Goal: Transaction & Acquisition: Purchase product/service

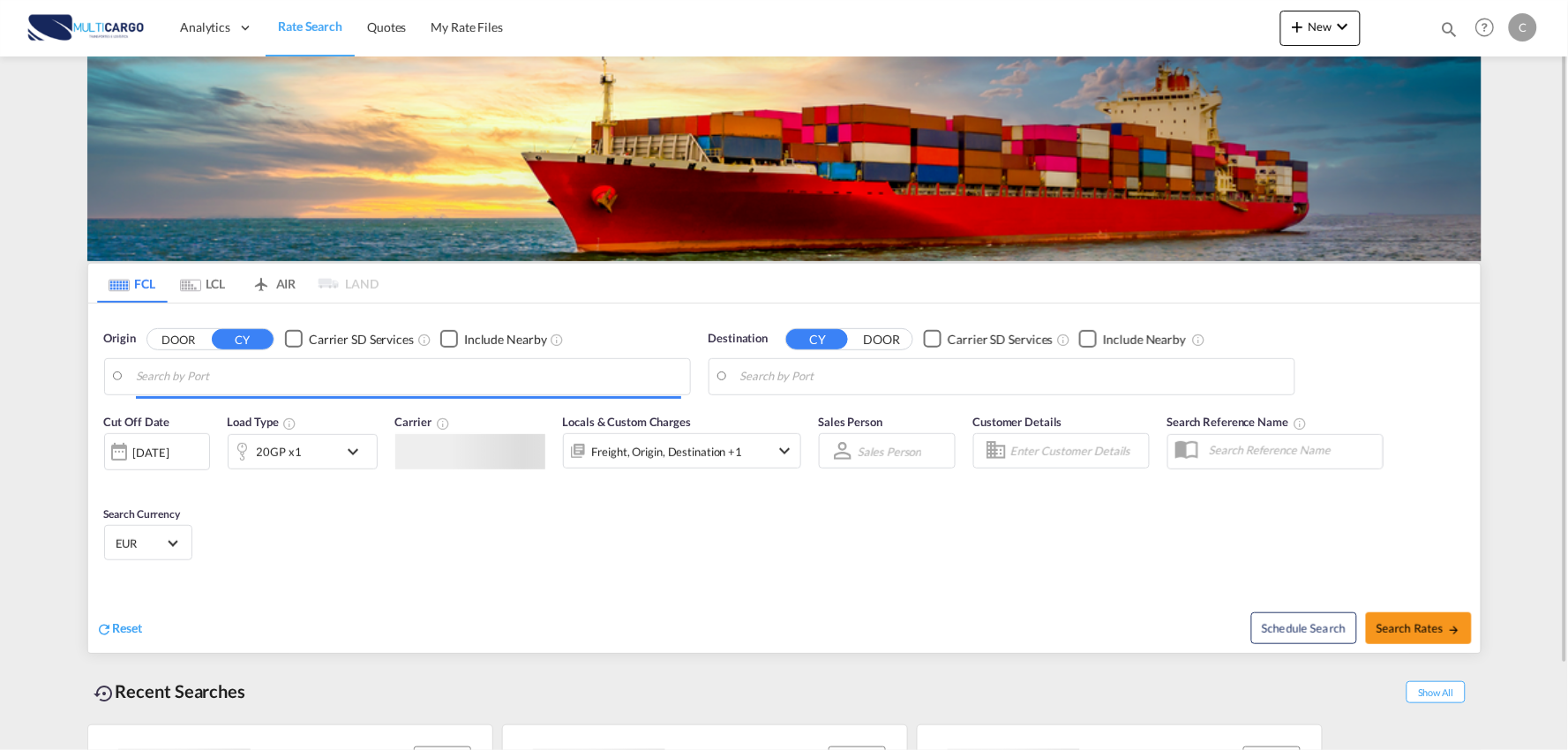
click at [1310, 52] on md-menu "New Rates Ratecard Ratesheet Quote" at bounding box center [1321, 33] width 80 height 44
click at [1322, 37] on button "New" at bounding box center [1321, 29] width 80 height 36
type input "Port of [GEOGRAPHIC_DATA], [GEOGRAPHIC_DATA], [GEOGRAPHIC_DATA]"
type input "Leixoes, Leixoes, PTLEI"
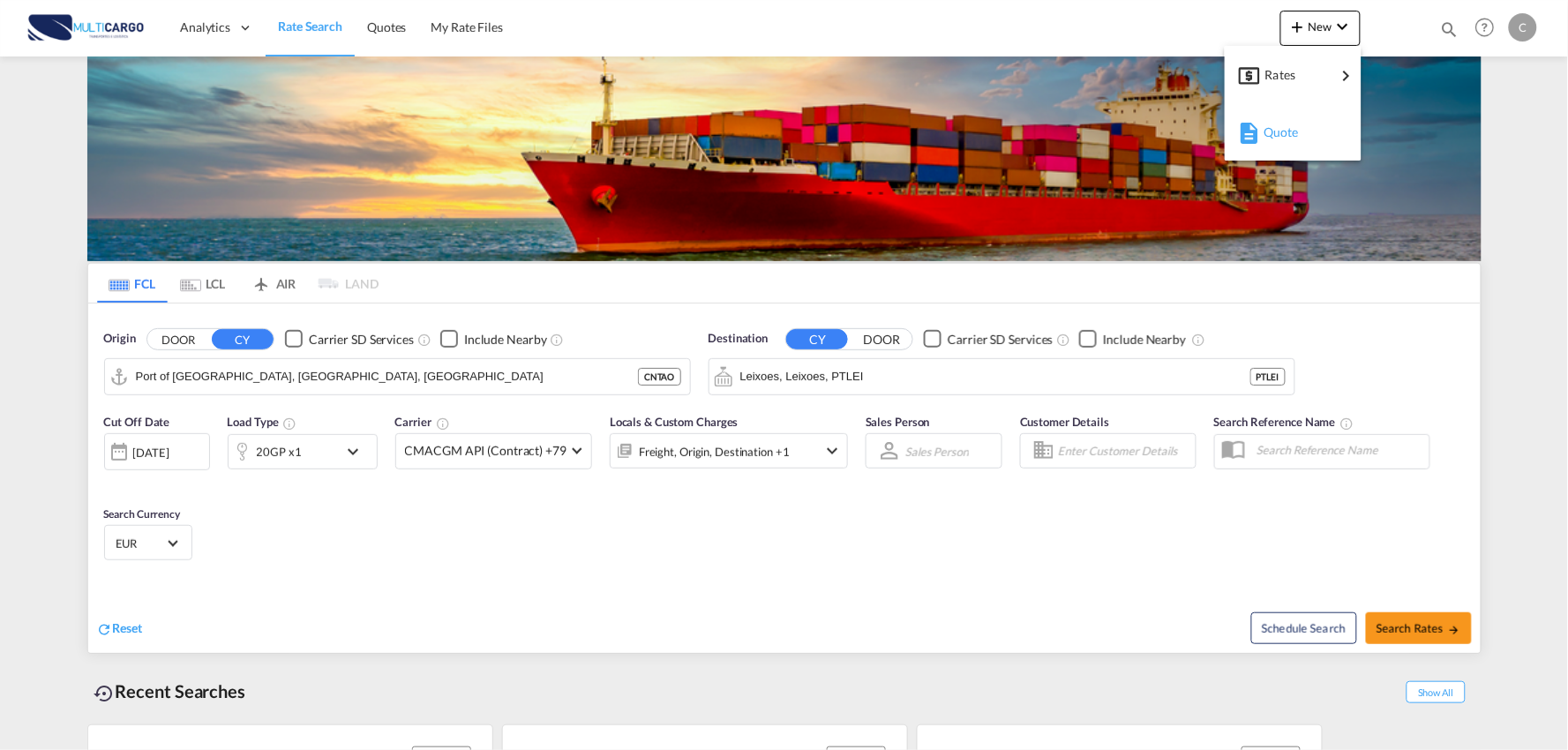
click at [1302, 132] on div "Quote" at bounding box center [1297, 132] width 66 height 44
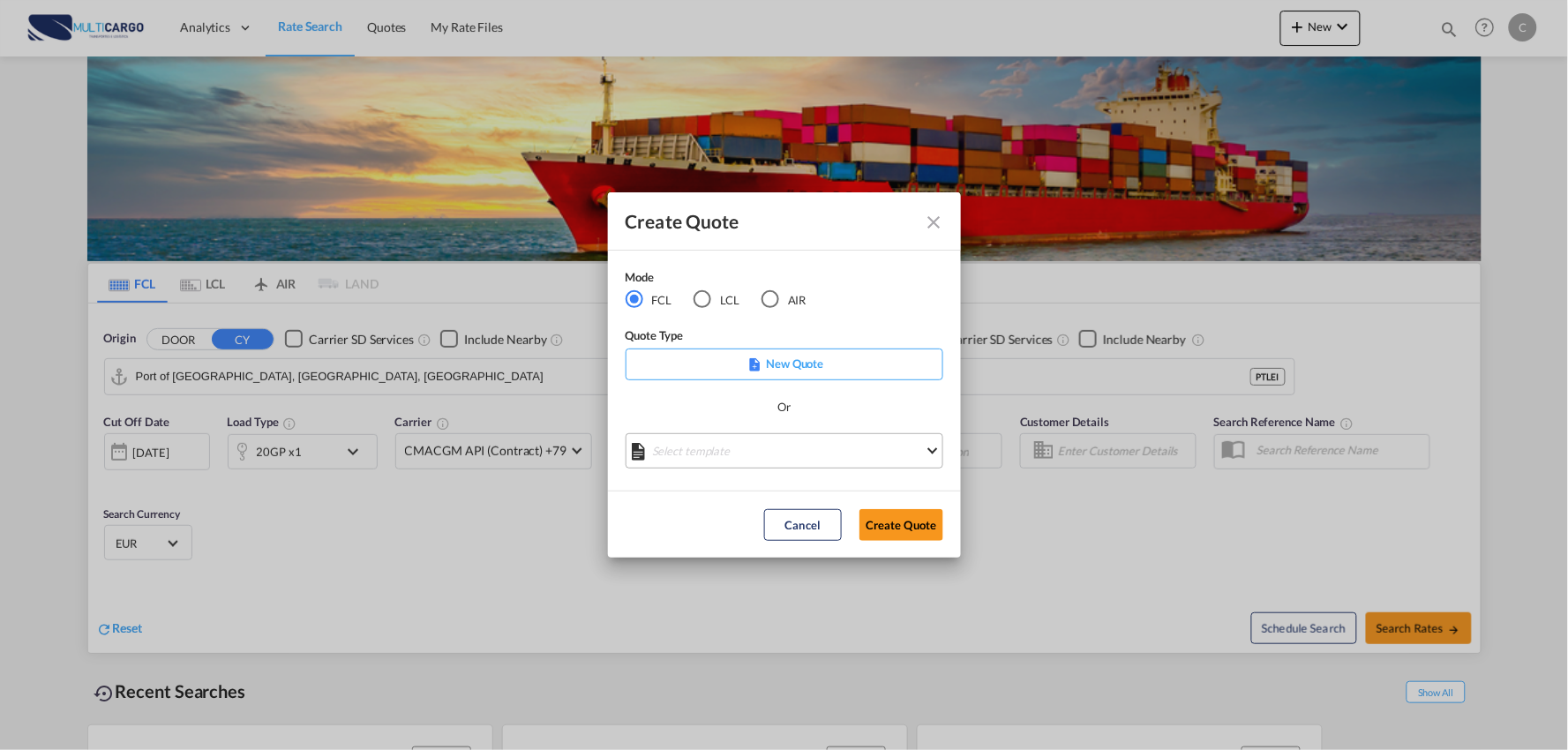
click at [729, 447] on md-select "Select template [DATE] IMP_EXW_FCL [PERSON_NAME] | [DATE] [DATE] IMP_DAP_FCL S/…" at bounding box center [784, 451] width 318 height 36
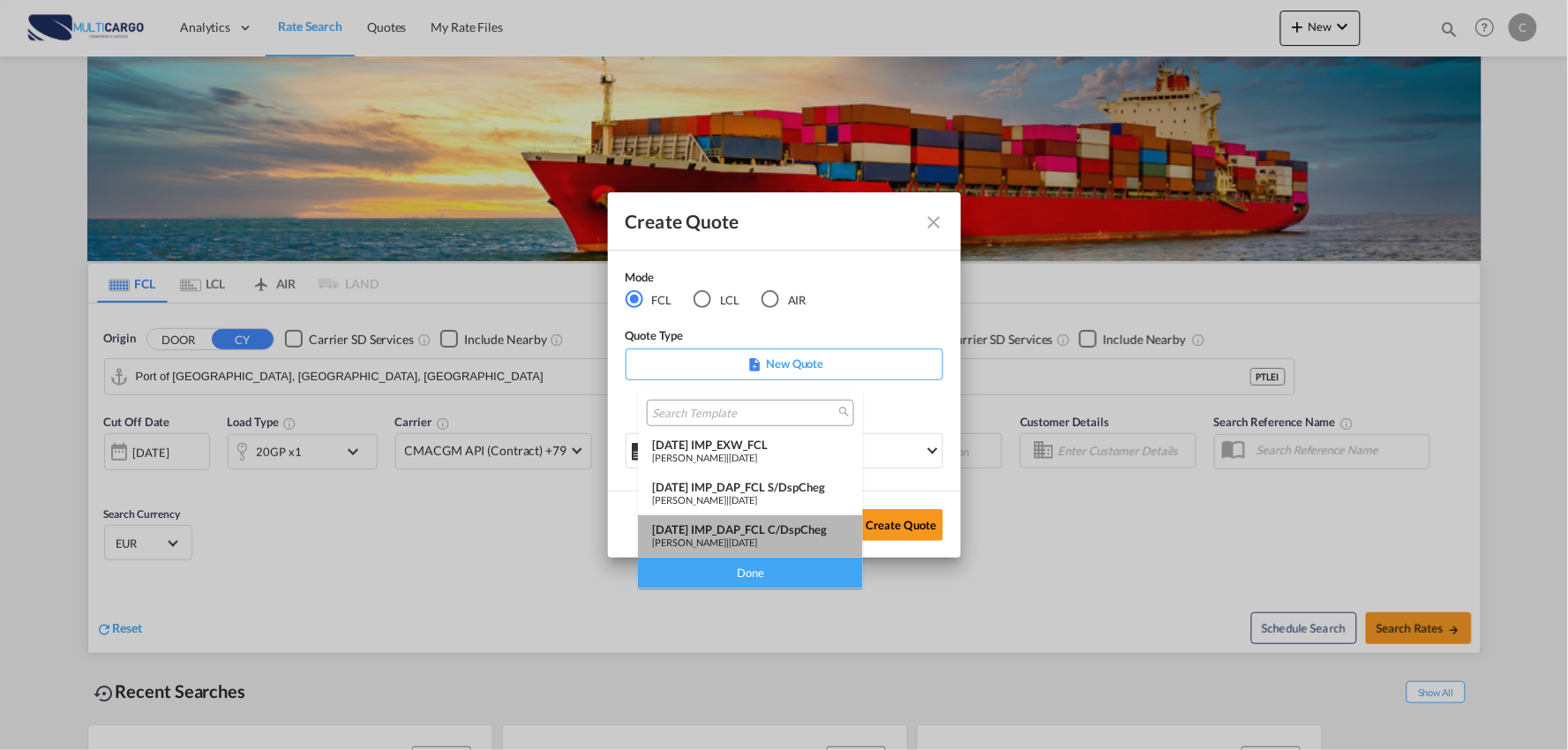
click at [781, 525] on div "[DATE] IMP_DAP_FCL C/DspCheg" at bounding box center [751, 529] width 197 height 14
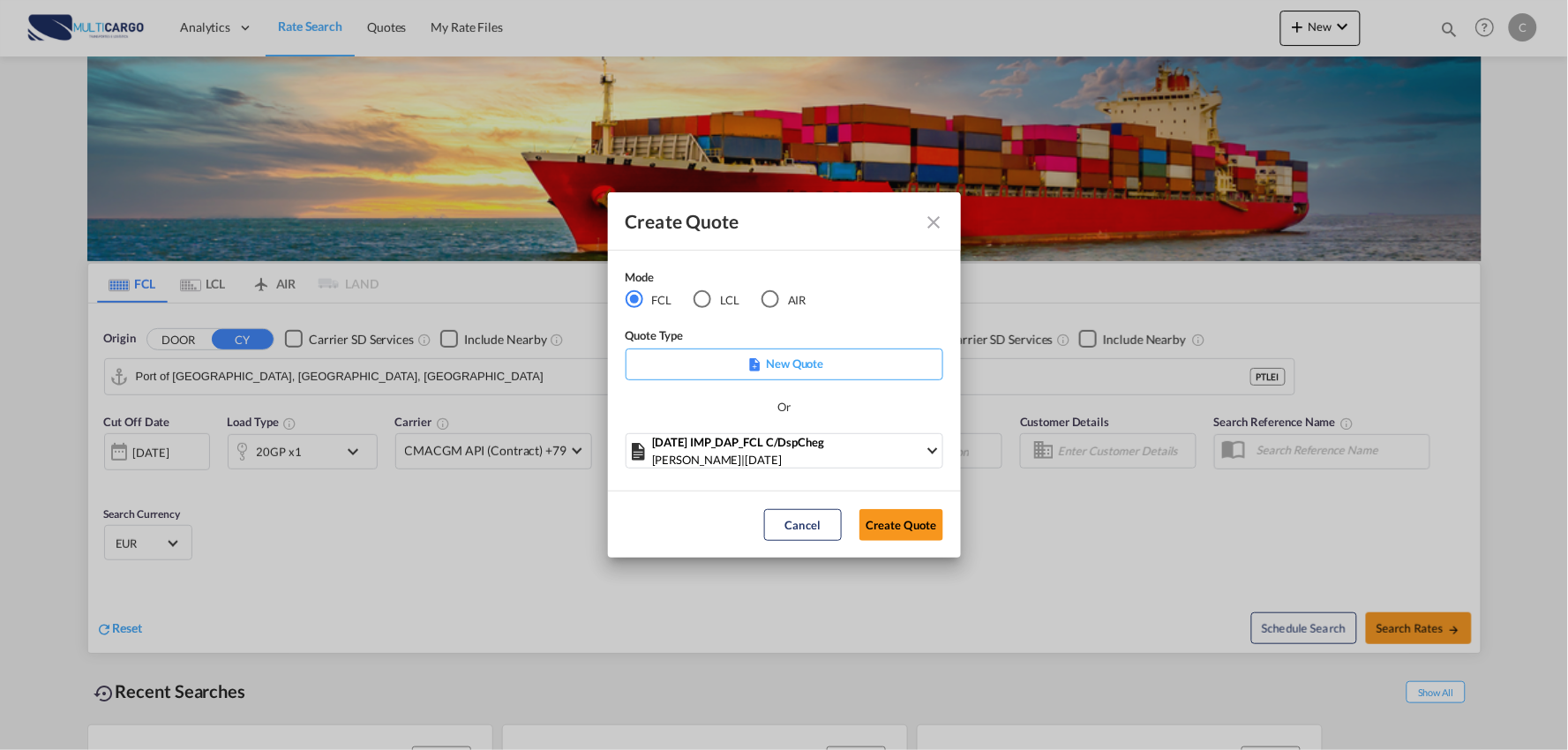
click at [954, 535] on md-dialog-actions "Cancel Create Quote" at bounding box center [784, 525] width 354 height 68
click at [925, 536] on button "Create Quote" at bounding box center [902, 525] width 83 height 32
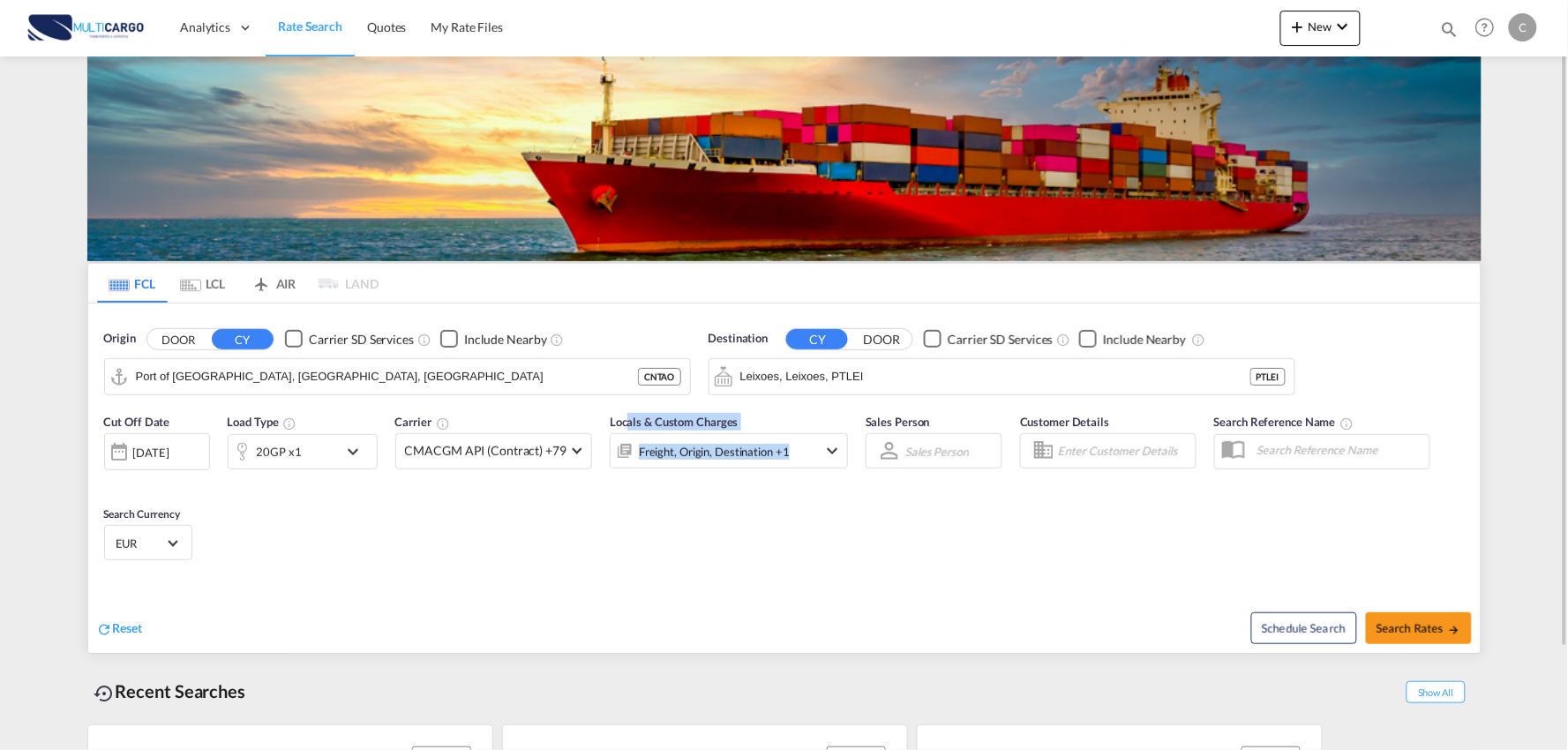
click at [839, 488] on div "Cut Off Date 11 Aug 2025 11/08/2025 Load Type 20GP x1 Carrier CMACGM API (Contr…" at bounding box center [477, 450] width 763 height 91
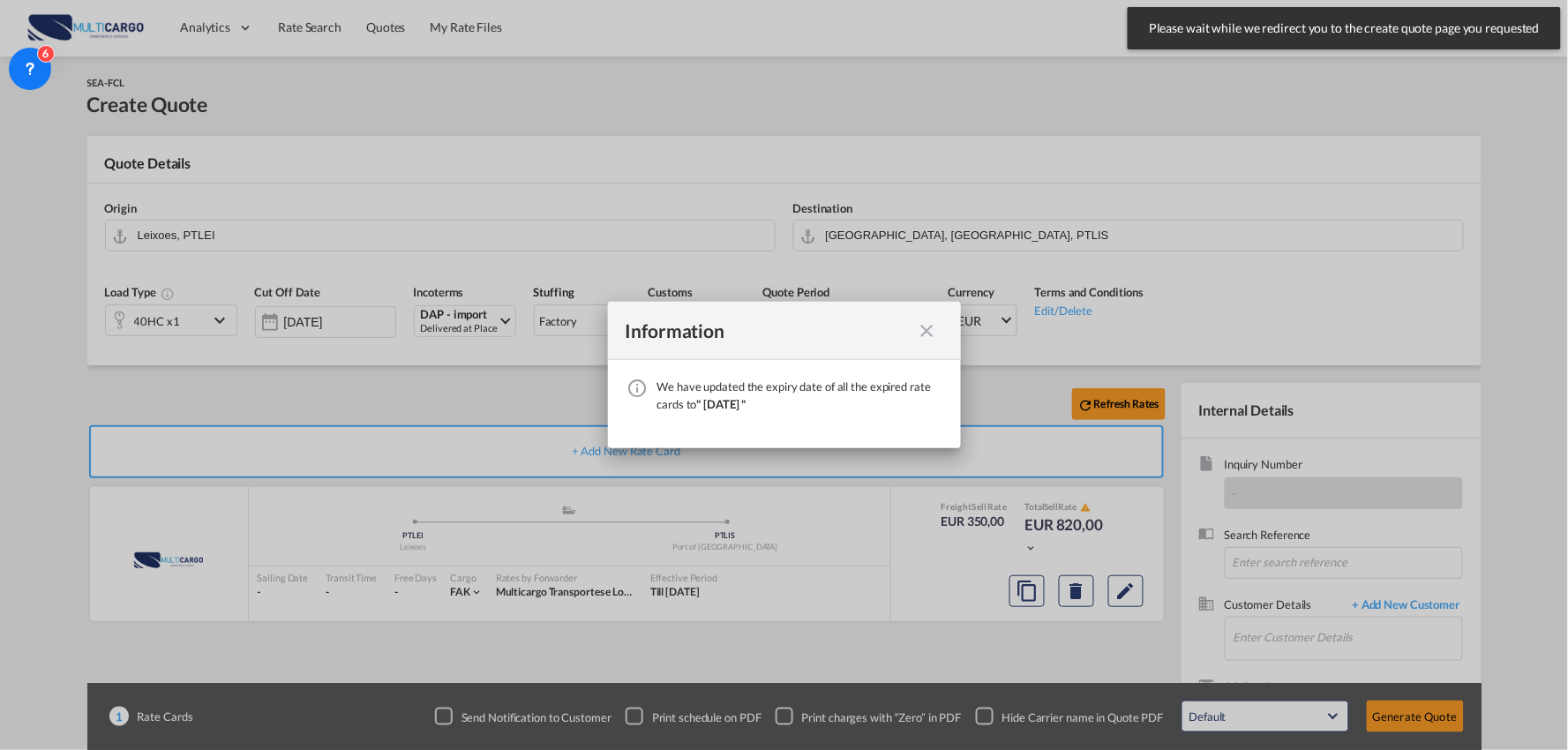
click at [913, 329] on div "We have ..." at bounding box center [927, 331] width 32 height 22
click at [927, 328] on md-icon "icon-close fg-AAA8AD cursor" at bounding box center [927, 331] width 21 height 21
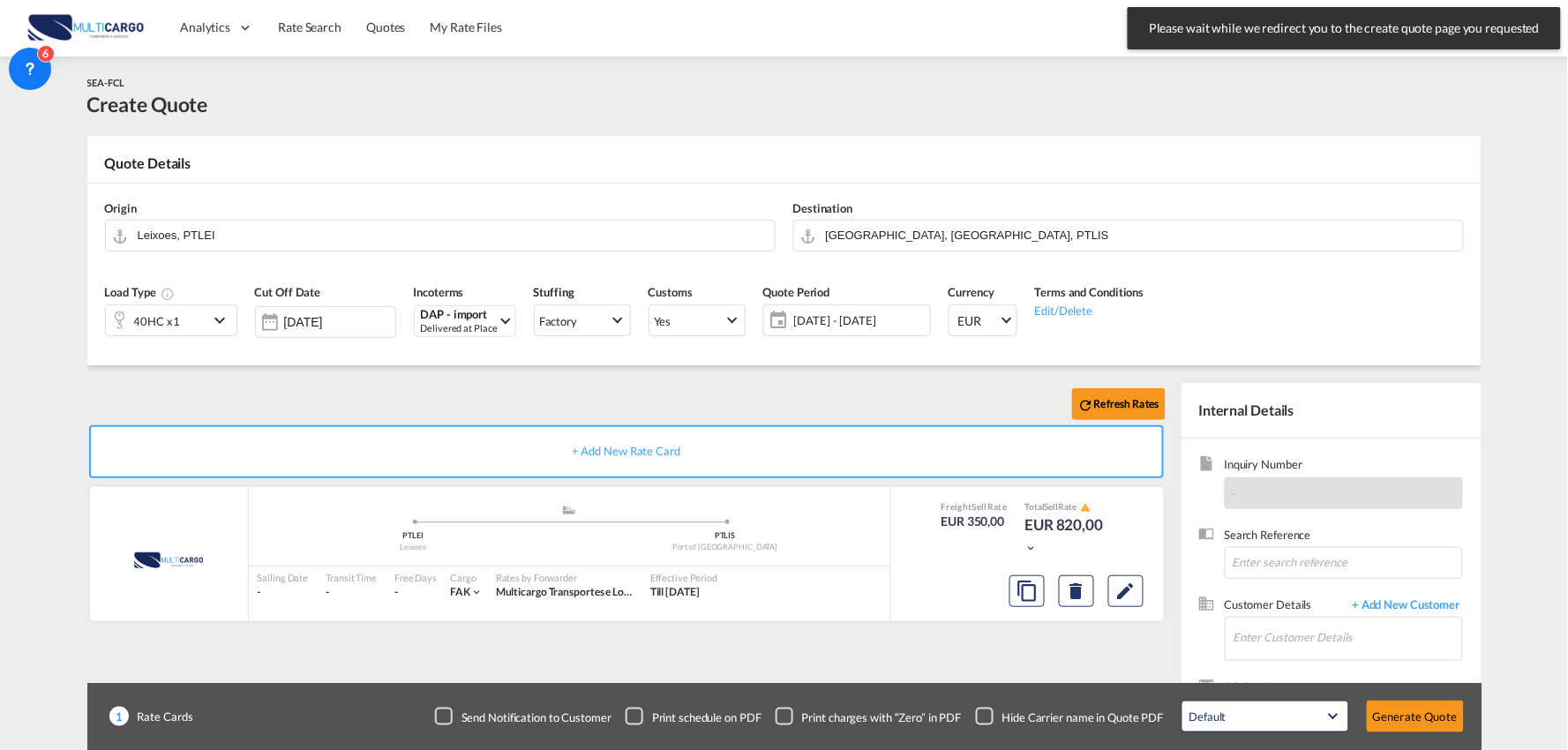
click at [897, 236] on div "Information We have updated the expiry date of all the expired rate cards to " …" at bounding box center [784, 375] width 1568 height 750
click at [897, 234] on input "[GEOGRAPHIC_DATA], [GEOGRAPHIC_DATA], PTLIS" at bounding box center [1140, 234] width 629 height 31
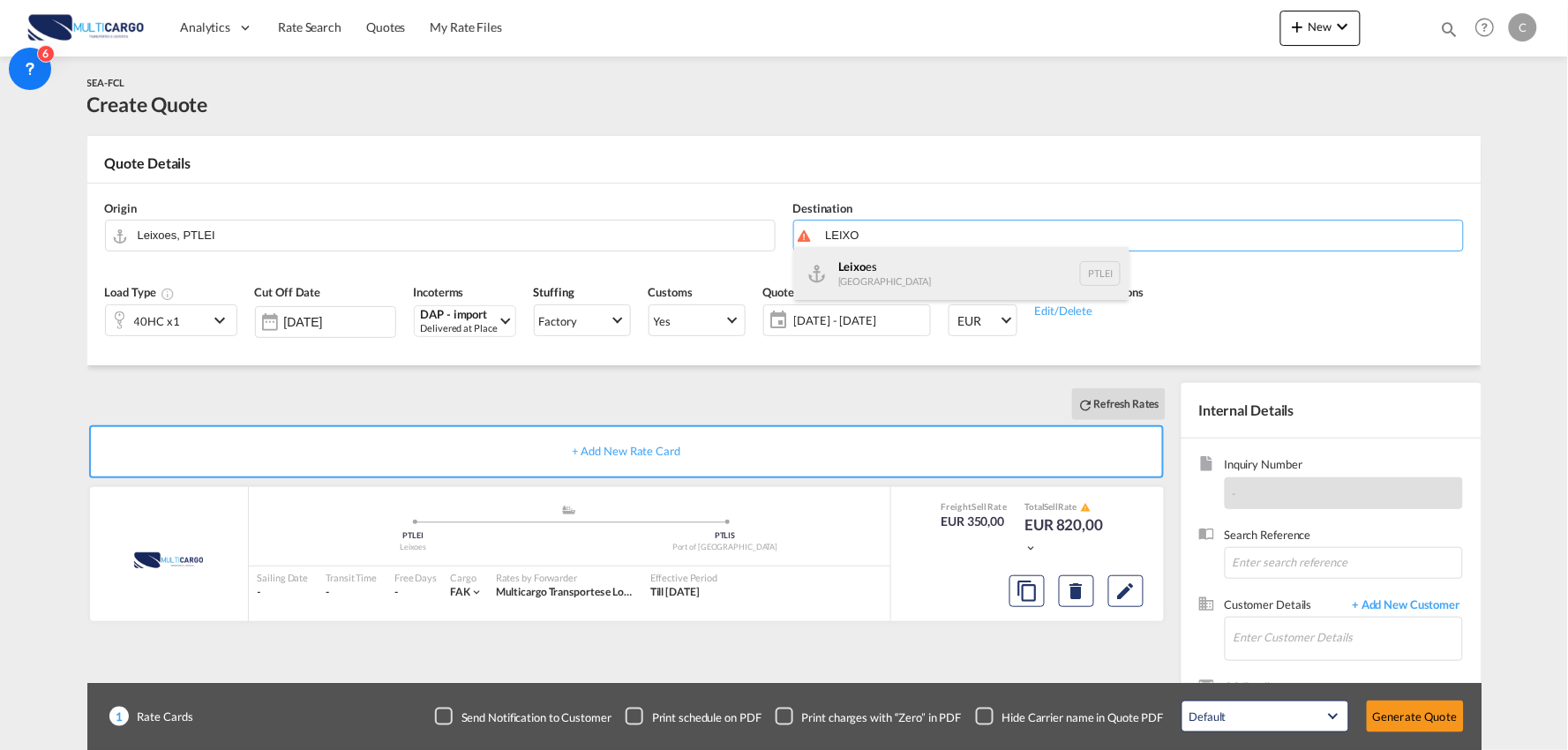
click at [861, 282] on div "Leixo es Portugal PTLEI" at bounding box center [962, 273] width 336 height 53
type input "Leixoes, PTLEI"
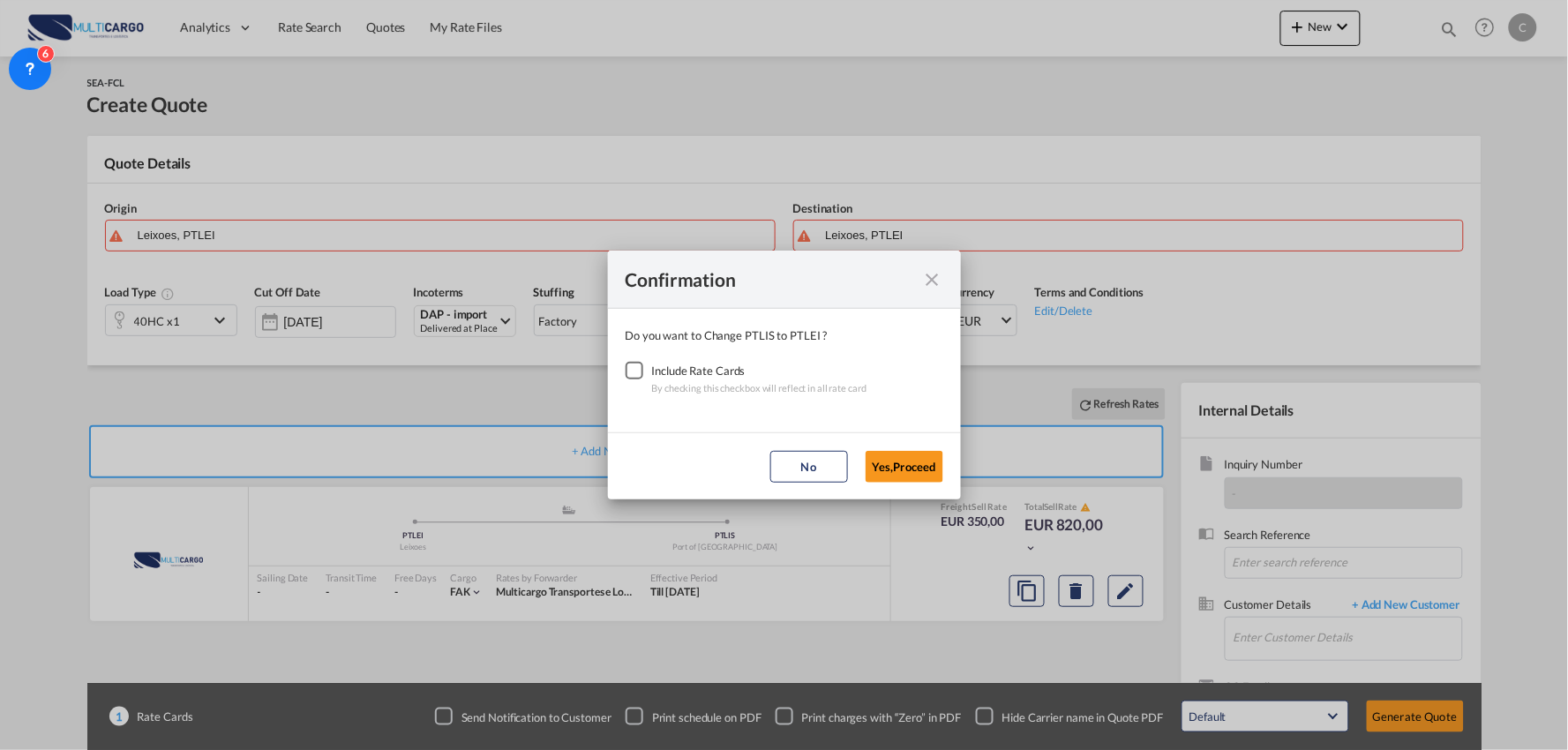
click at [639, 373] on div "Checkbox No Ink" at bounding box center [635, 371] width 18 height 18
click at [911, 464] on button "Yes,Proceed" at bounding box center [905, 467] width 77 height 32
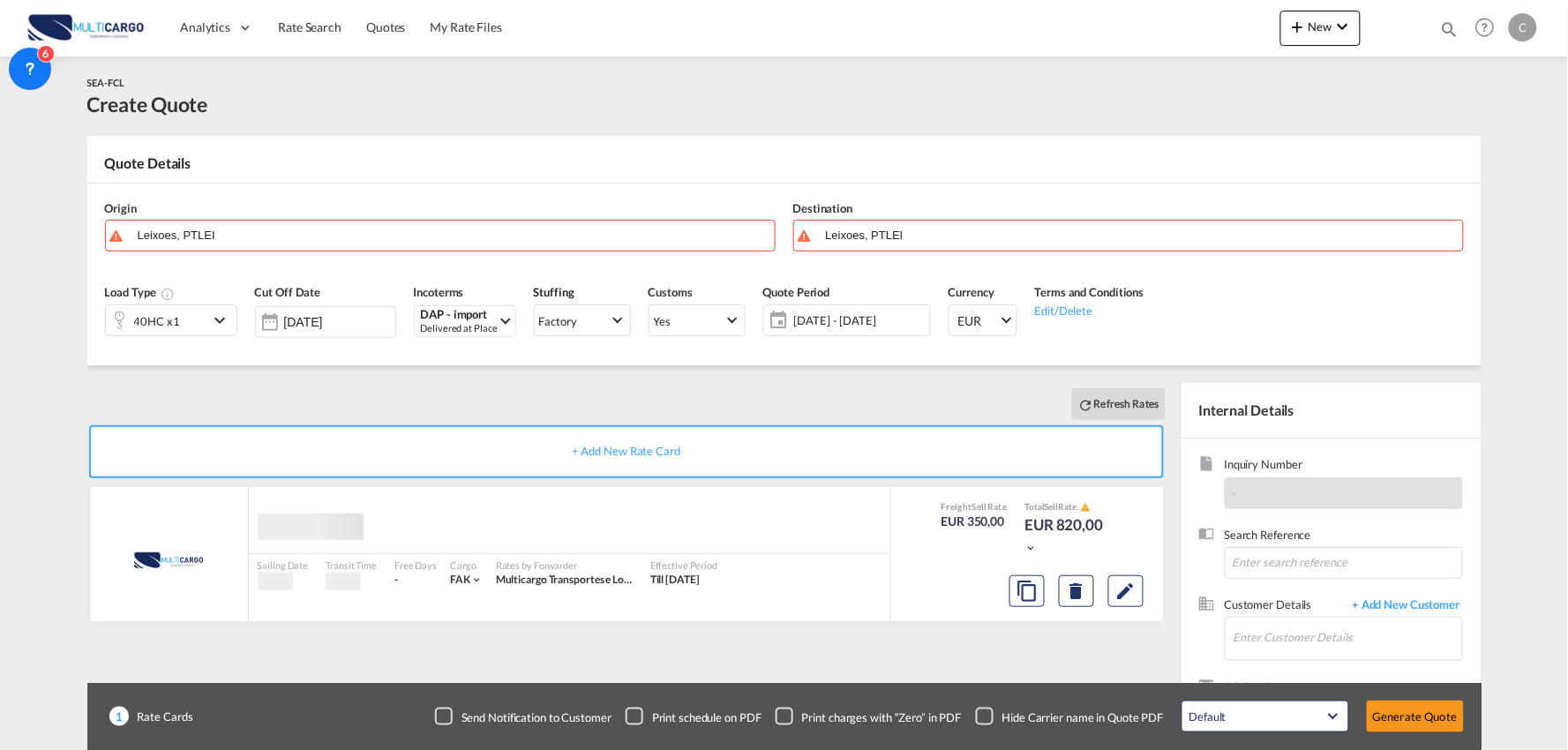
click at [379, 393] on div "Confirmation Do you want to Change PTLIS to PTLEI ? Include Rate Cards By check…" at bounding box center [784, 375] width 1568 height 750
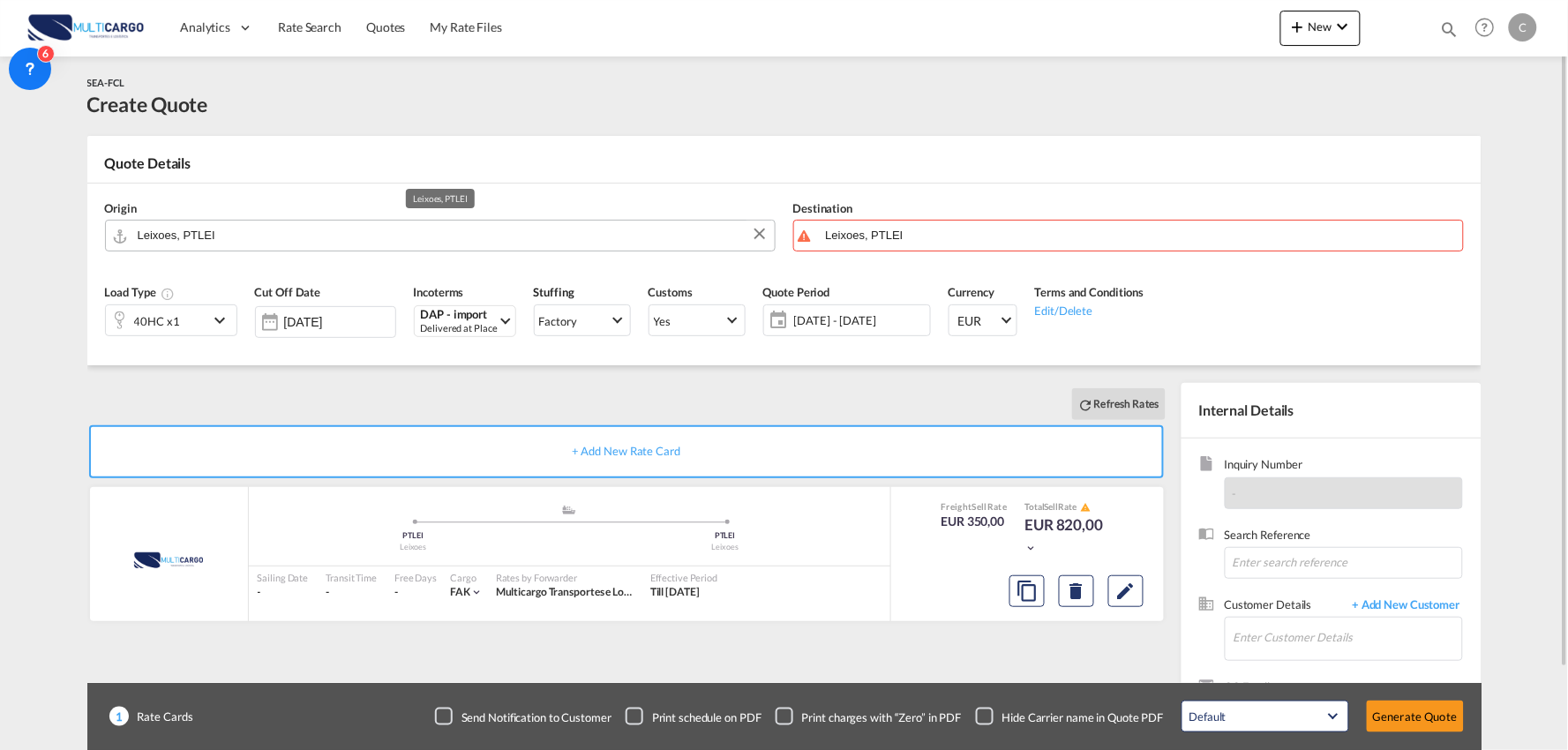
click at [196, 233] on input "Leixoes, PTLEI" at bounding box center [452, 234] width 629 height 31
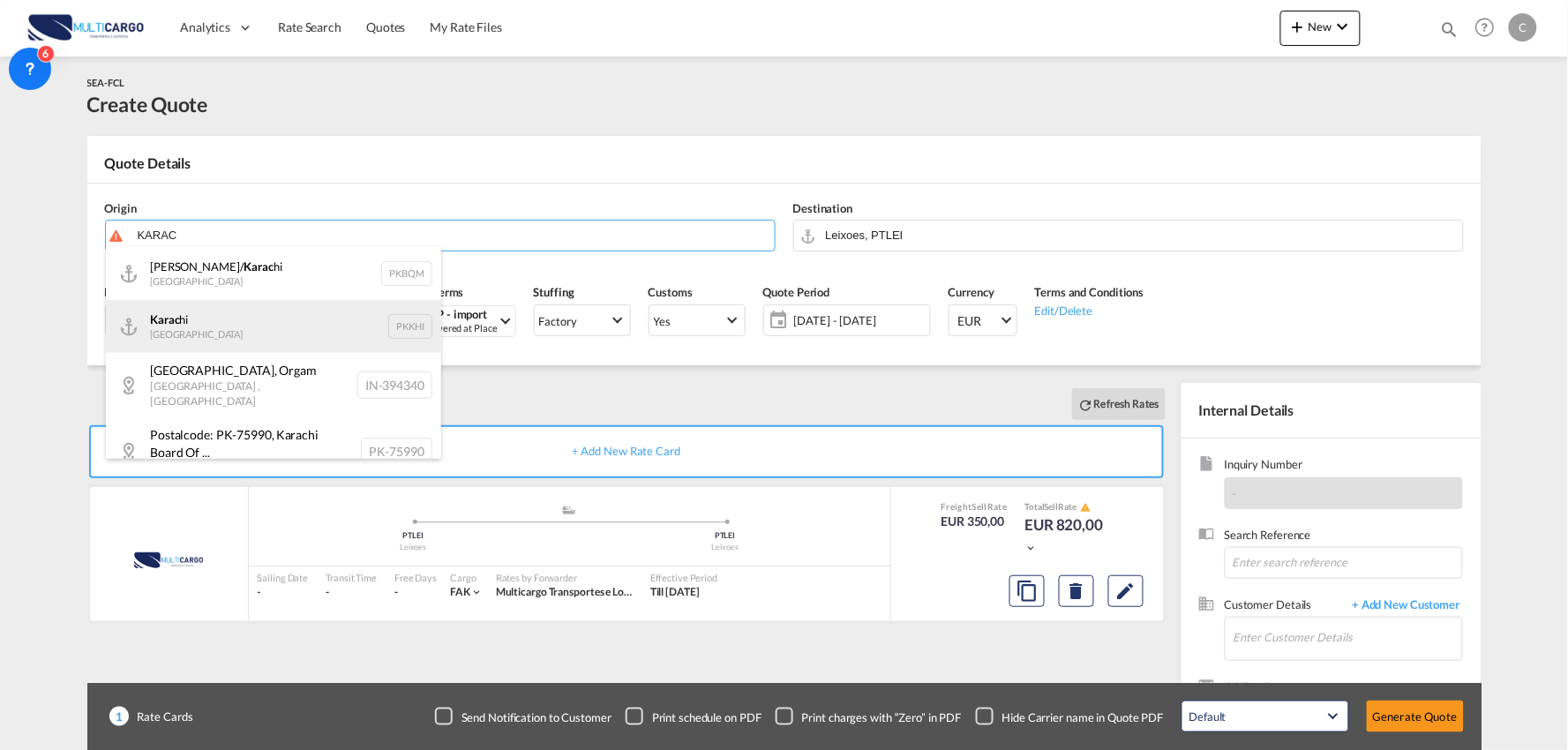
click at [205, 322] on div "Karac hi Pakistan PKKHI" at bounding box center [274, 326] width 336 height 53
type input "Karachi, PKKHI"
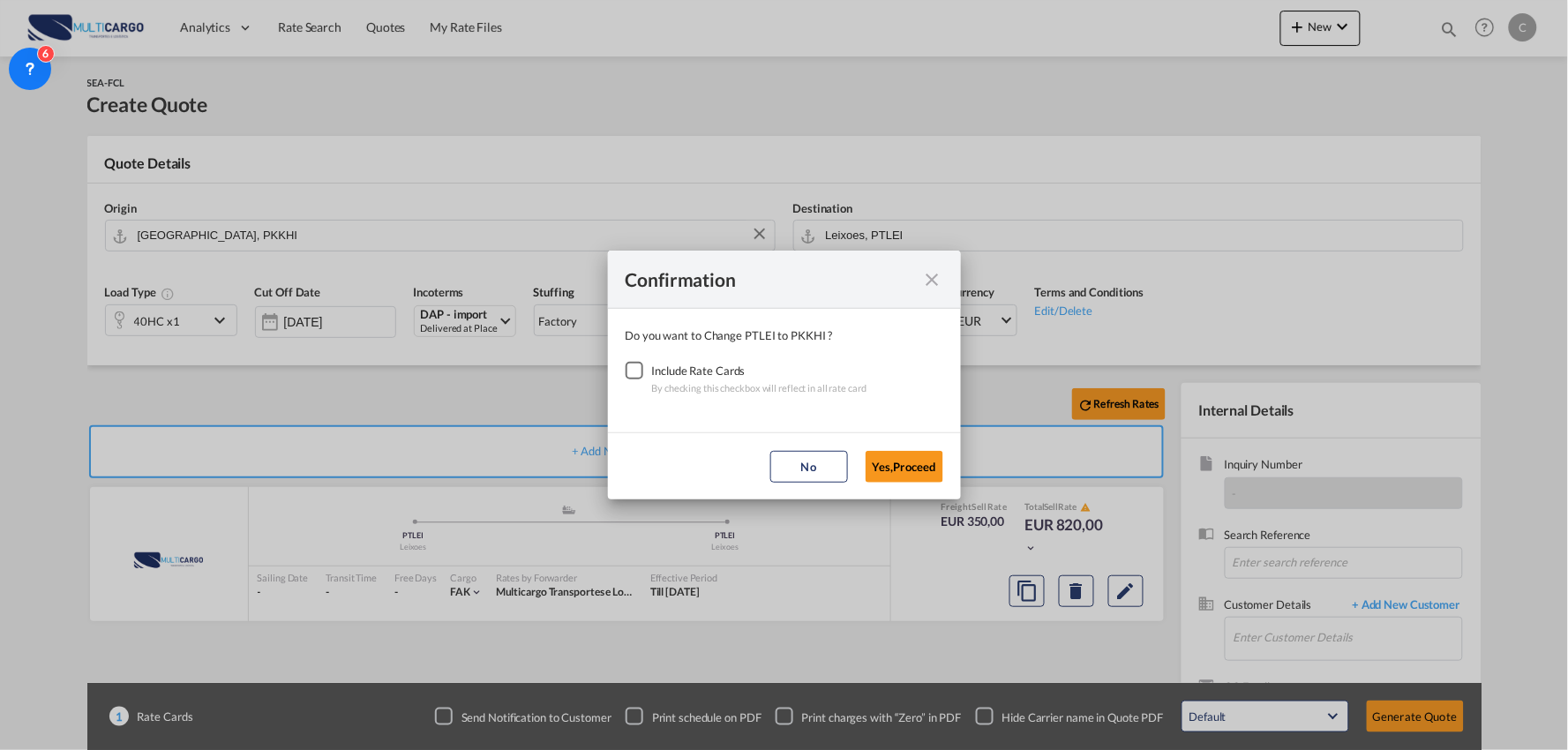
click at [631, 373] on div "Checkbox No Ink" at bounding box center [635, 371] width 18 height 18
click at [872, 456] on button "Yes,Proceed" at bounding box center [905, 467] width 77 height 32
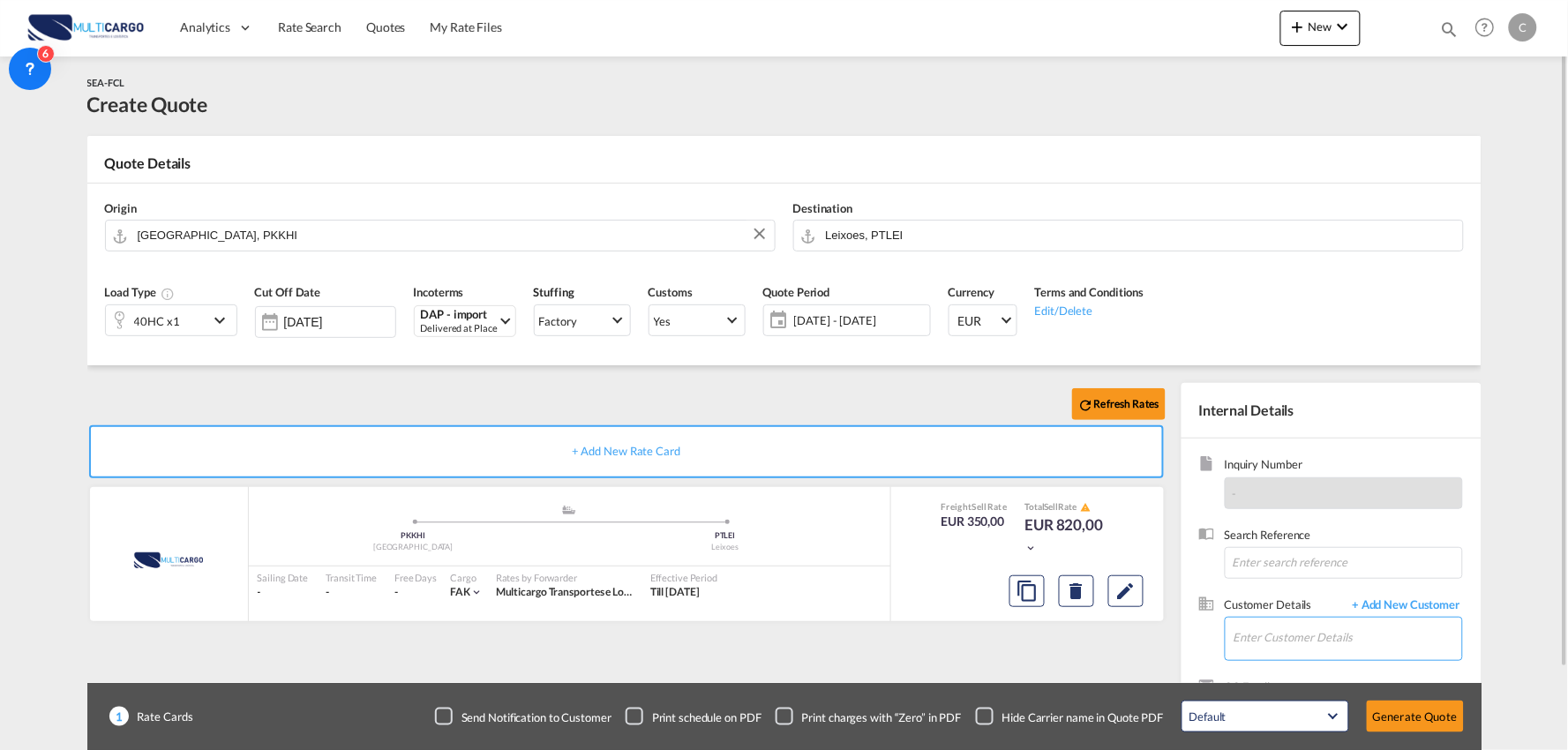
click at [1382, 634] on input "Enter Customer Details" at bounding box center [1349, 638] width 228 height 40
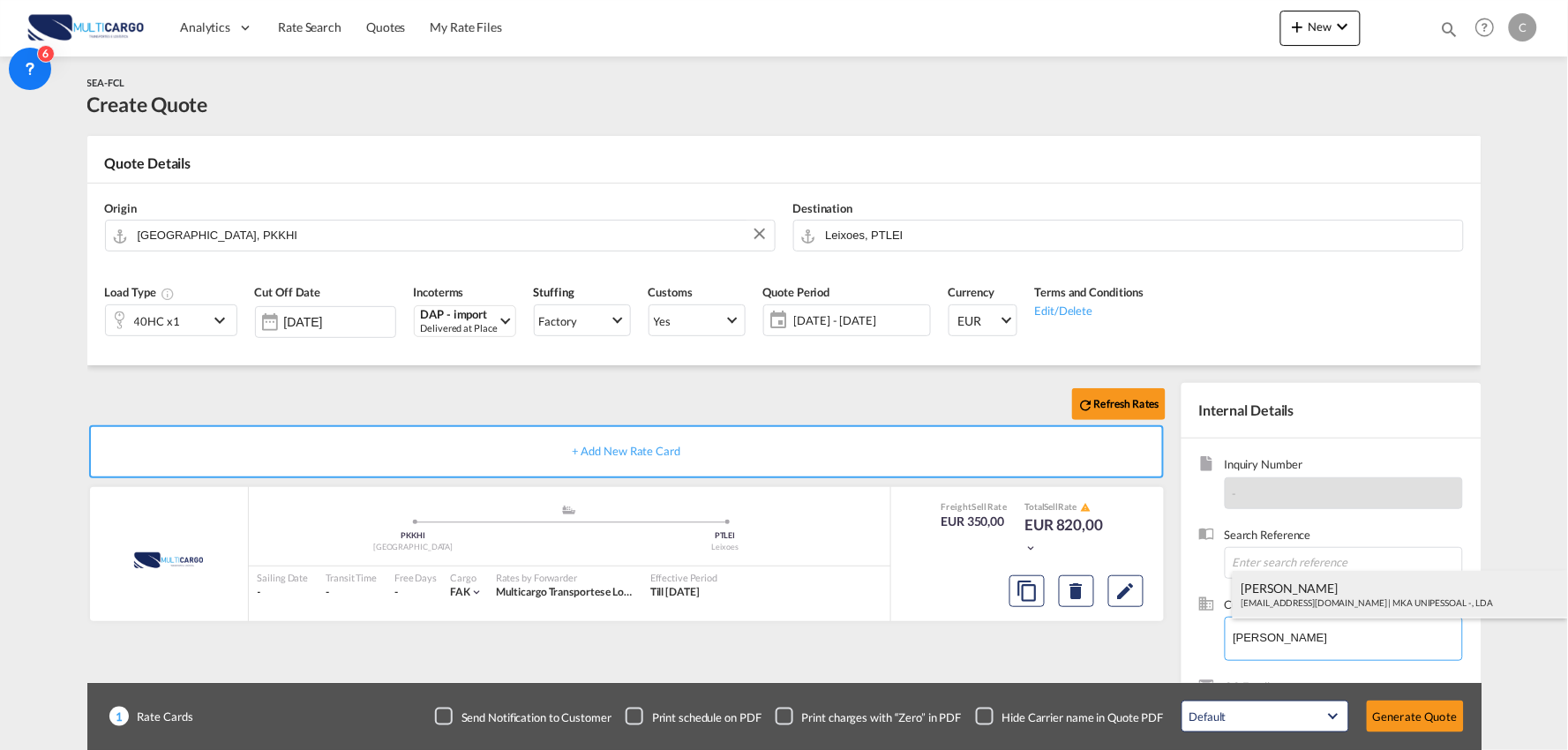
click at [1293, 595] on div "João Martins joaomartins@mka.pt | MKA UNIPESSOAL - , LDA" at bounding box center [1401, 595] width 336 height 48
type input "MKA UNIPESSOAL - , LDA, João Martins, joaomartins@mka.pt"
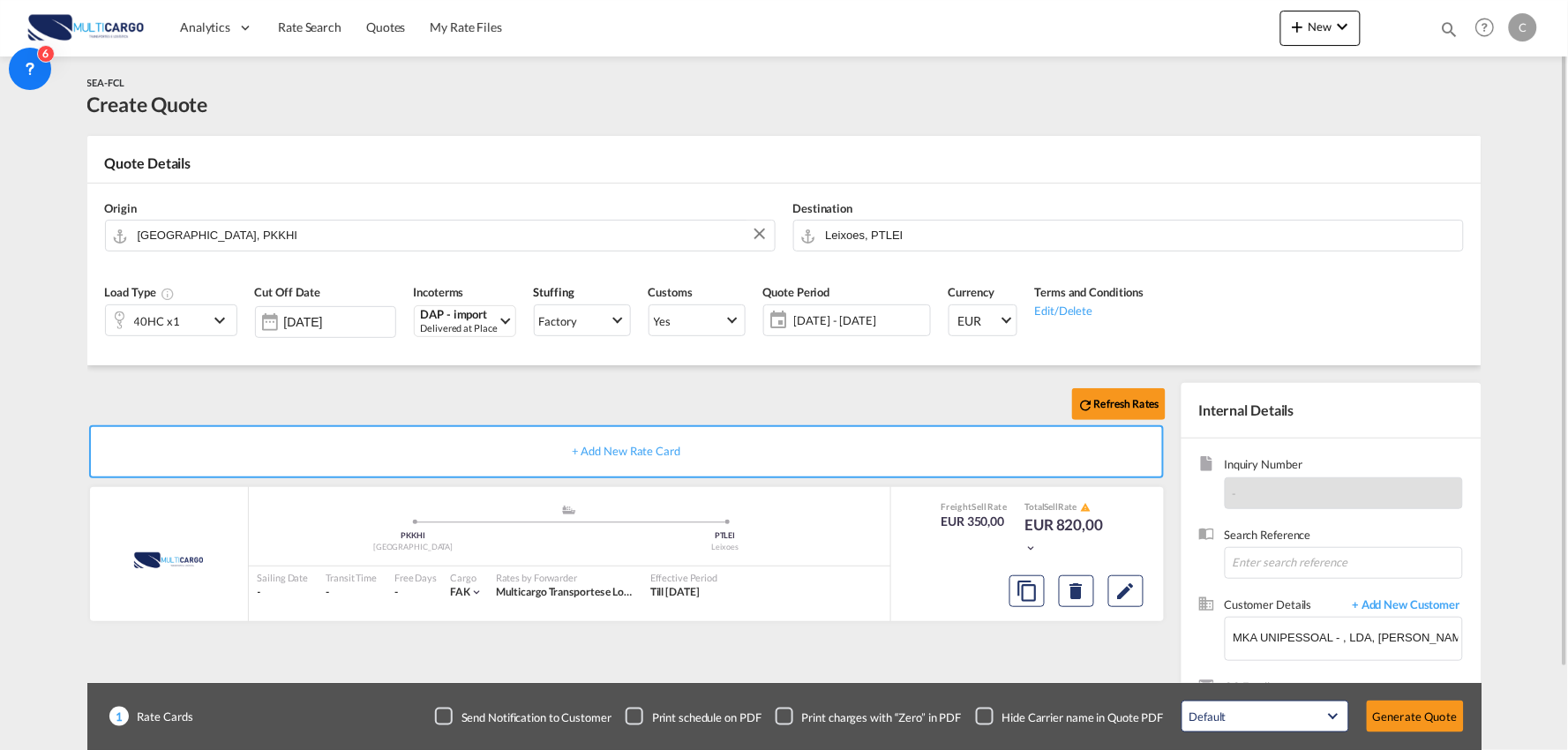
click at [983, 716] on div "Checkbox No Ink" at bounding box center [985, 717] width 18 height 18
click at [824, 385] on div "Refresh Rates" at bounding box center [630, 404] width 1085 height 43
click at [1425, 718] on button "Generate Quote" at bounding box center [1416, 717] width 97 height 32
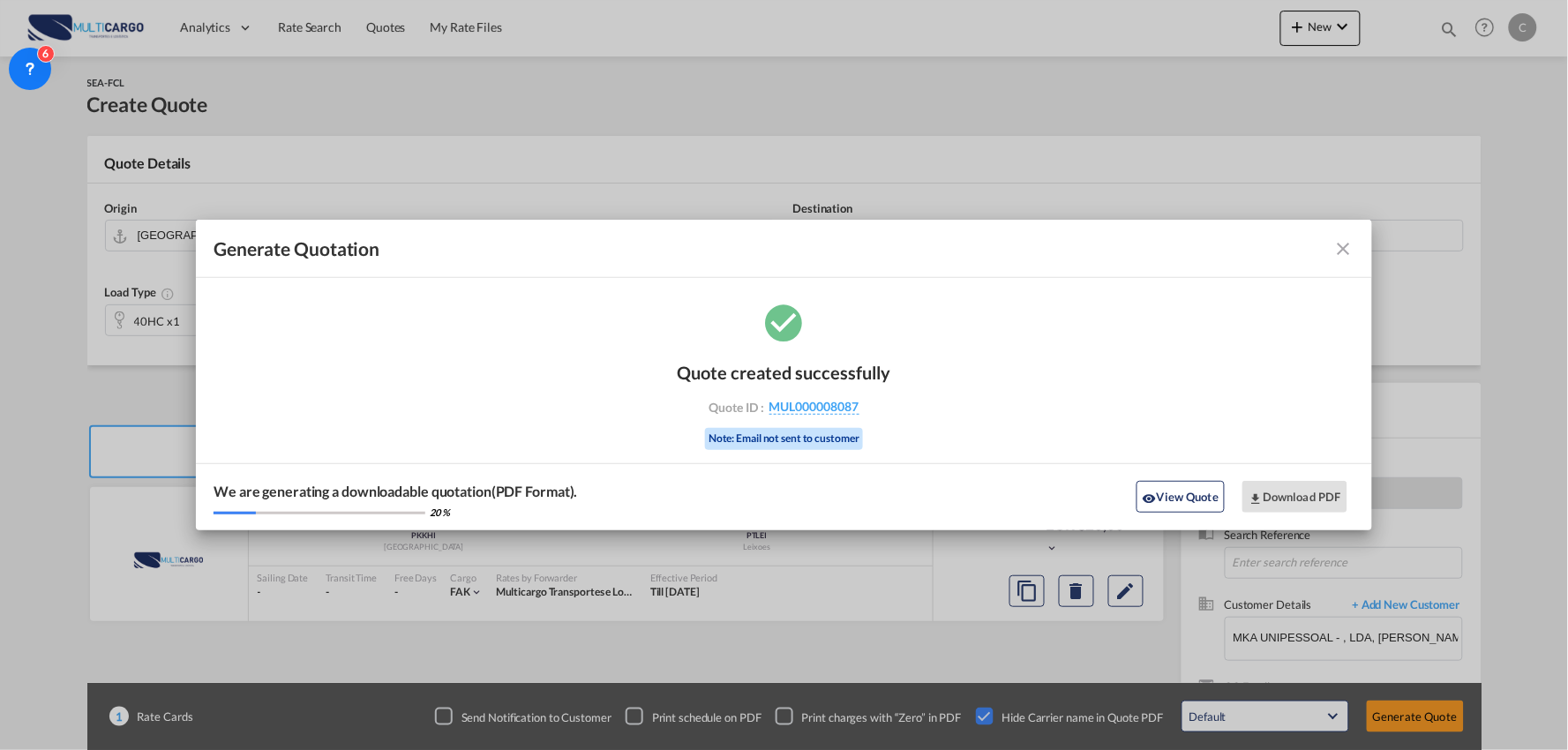
drag, startPoint x: 1174, startPoint y: 489, endPoint x: 1228, endPoint y: 505, distance: 56.3
click at [1174, 489] on button "View Quote" at bounding box center [1181, 497] width 88 height 32
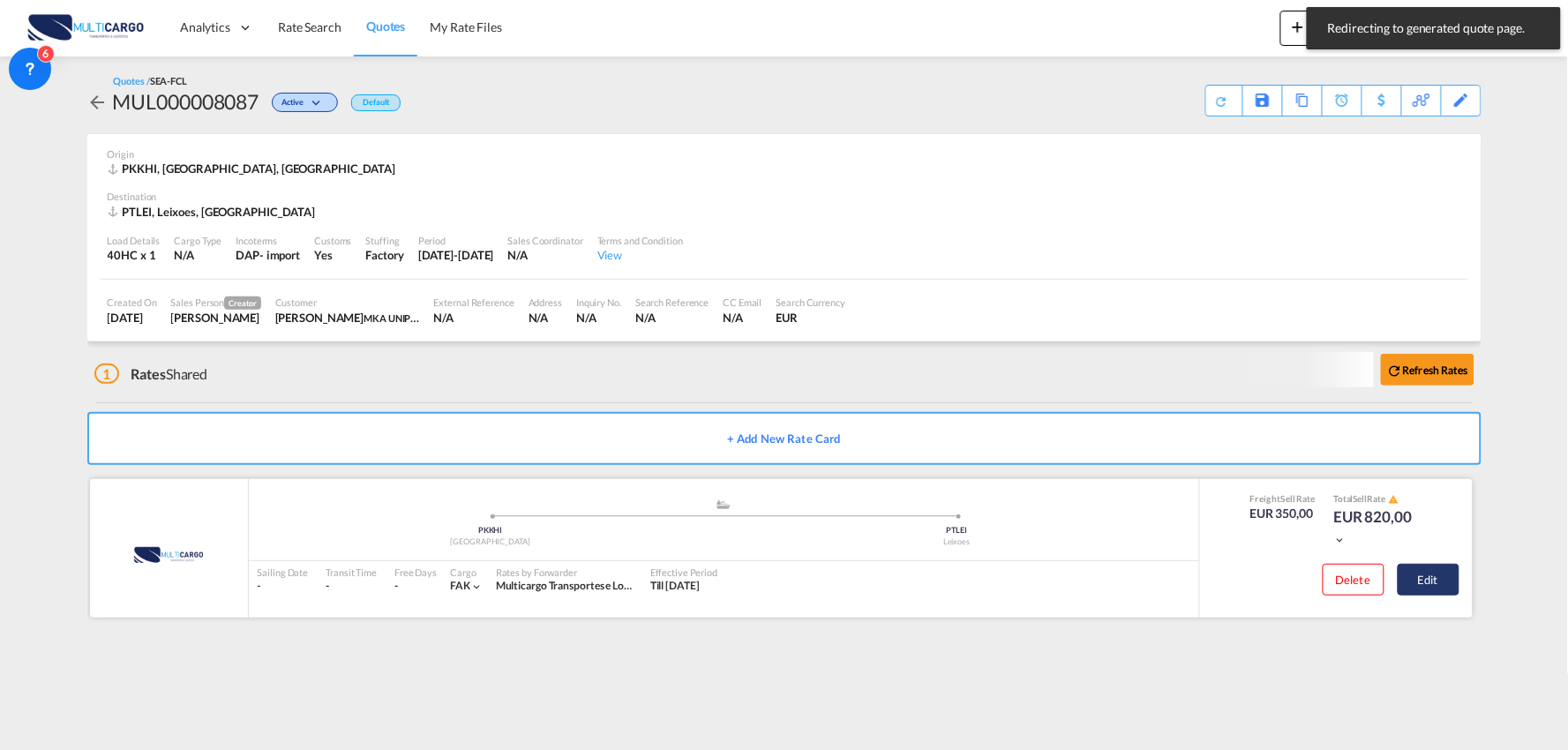
click at [1441, 570] on button "Edit" at bounding box center [1429, 580] width 62 height 32
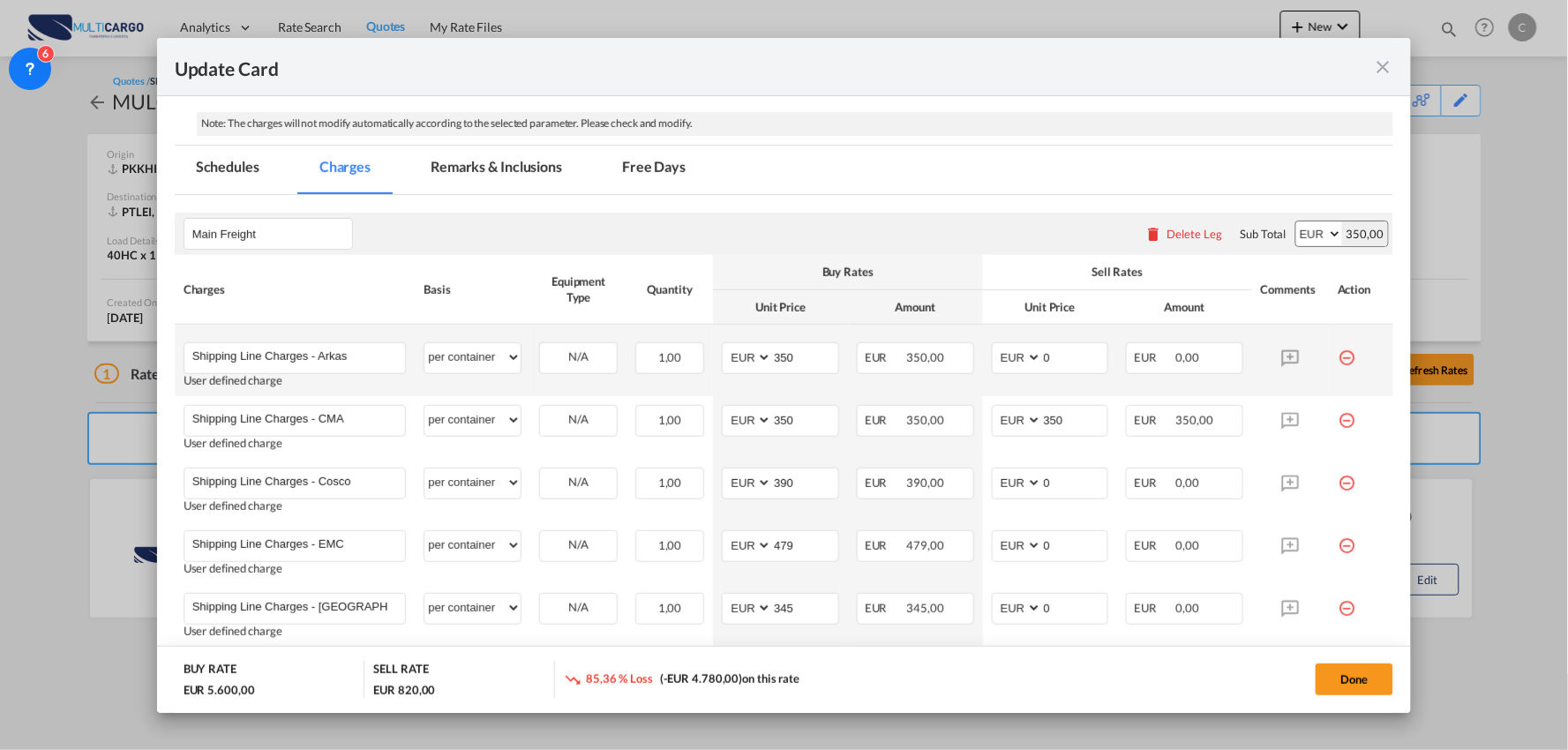
scroll to position [490, 0]
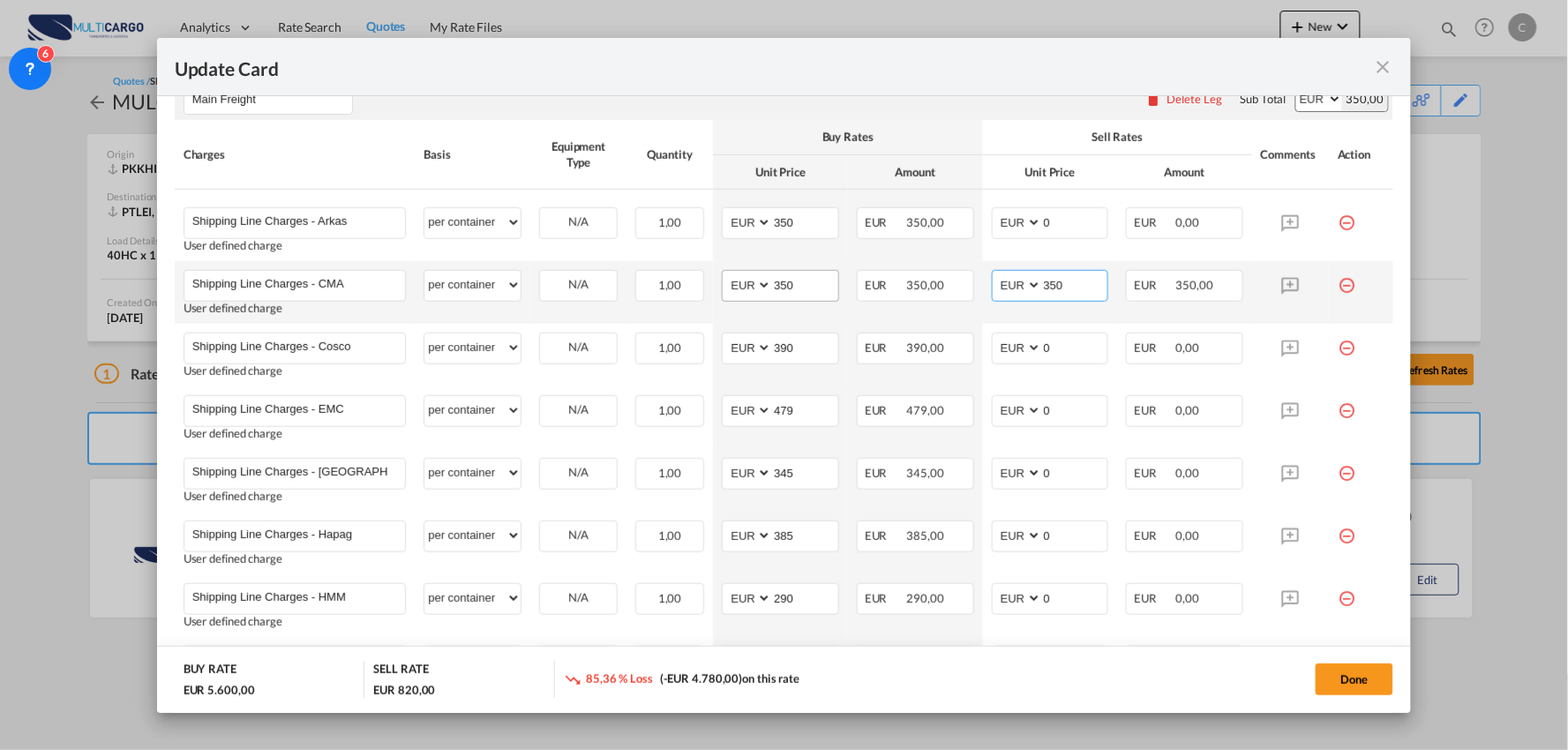
click at [853, 294] on tr "Shipping Line Charges - CMA Please Enter User Defined Charges Cannot Be Publish…" at bounding box center [784, 292] width 1219 height 63
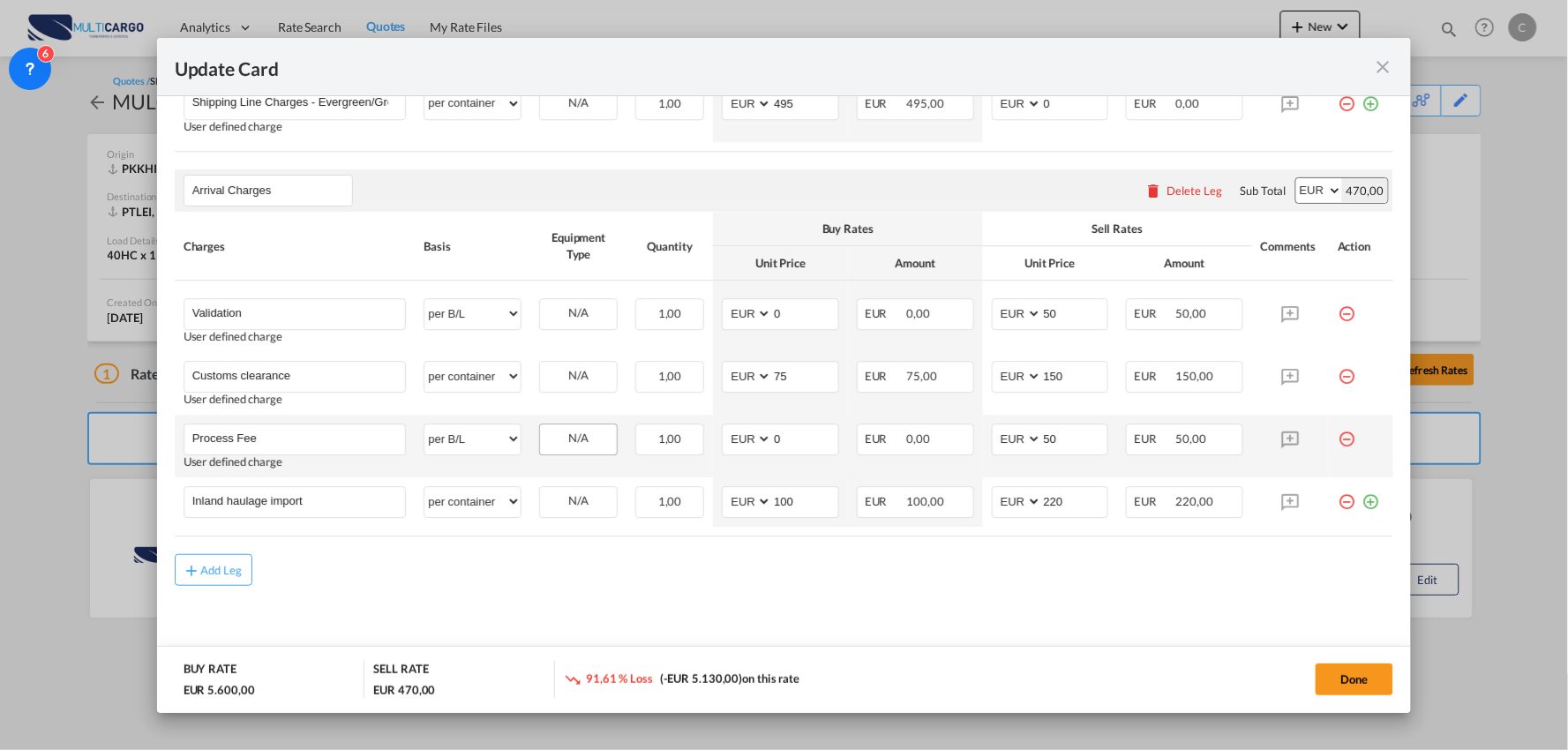
scroll to position [1488, 0]
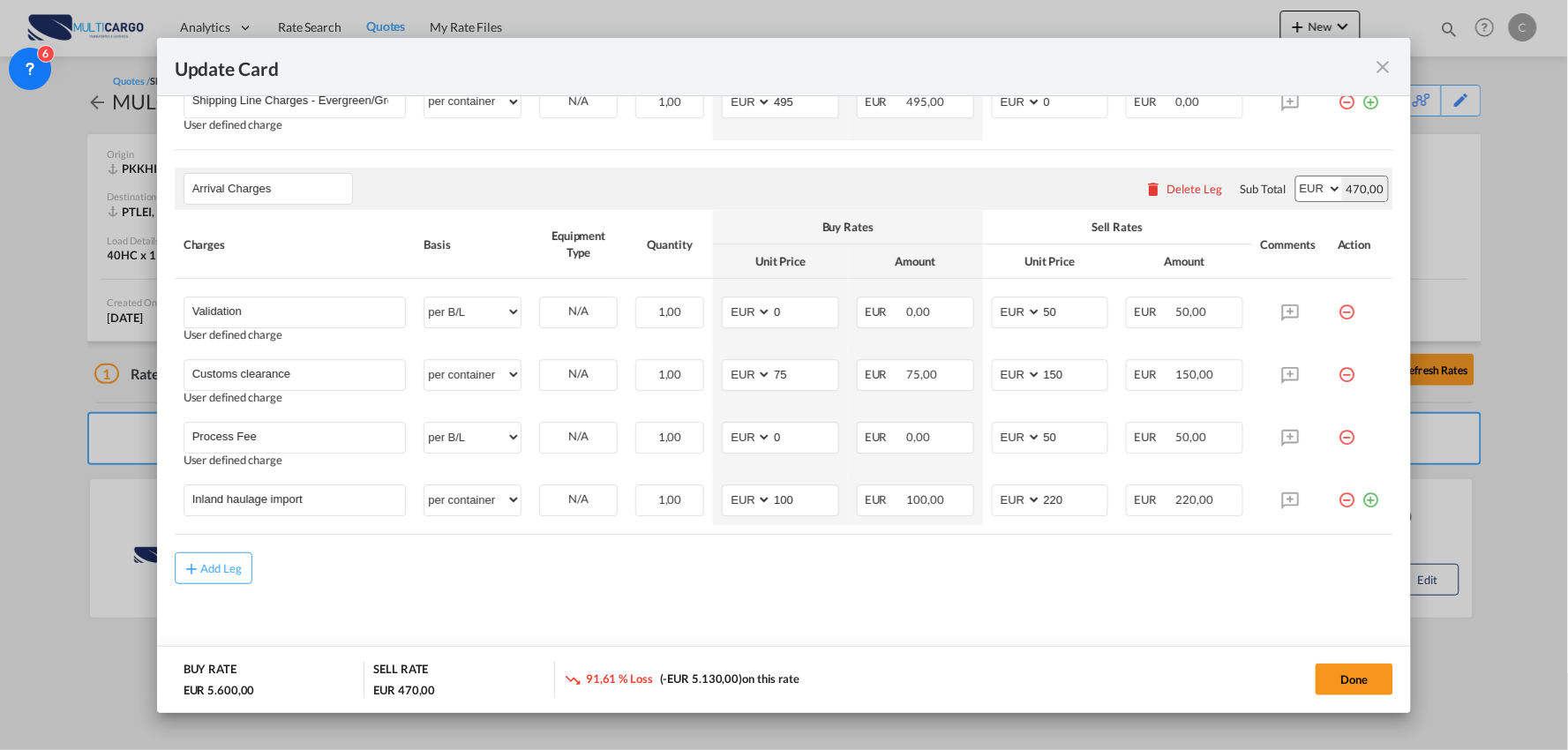
type input "0"
drag, startPoint x: 1060, startPoint y: 499, endPoint x: 988, endPoint y: 498, distance: 72.0
click at [992, 498] on md-input-container "AED AFN ALL AMD ANG AOA ARS AUD AWG AZN BAM BBD BDT BGN BHD BIF BMD BND BOB BRL…" at bounding box center [1051, 501] width 117 height 32
type input "250"
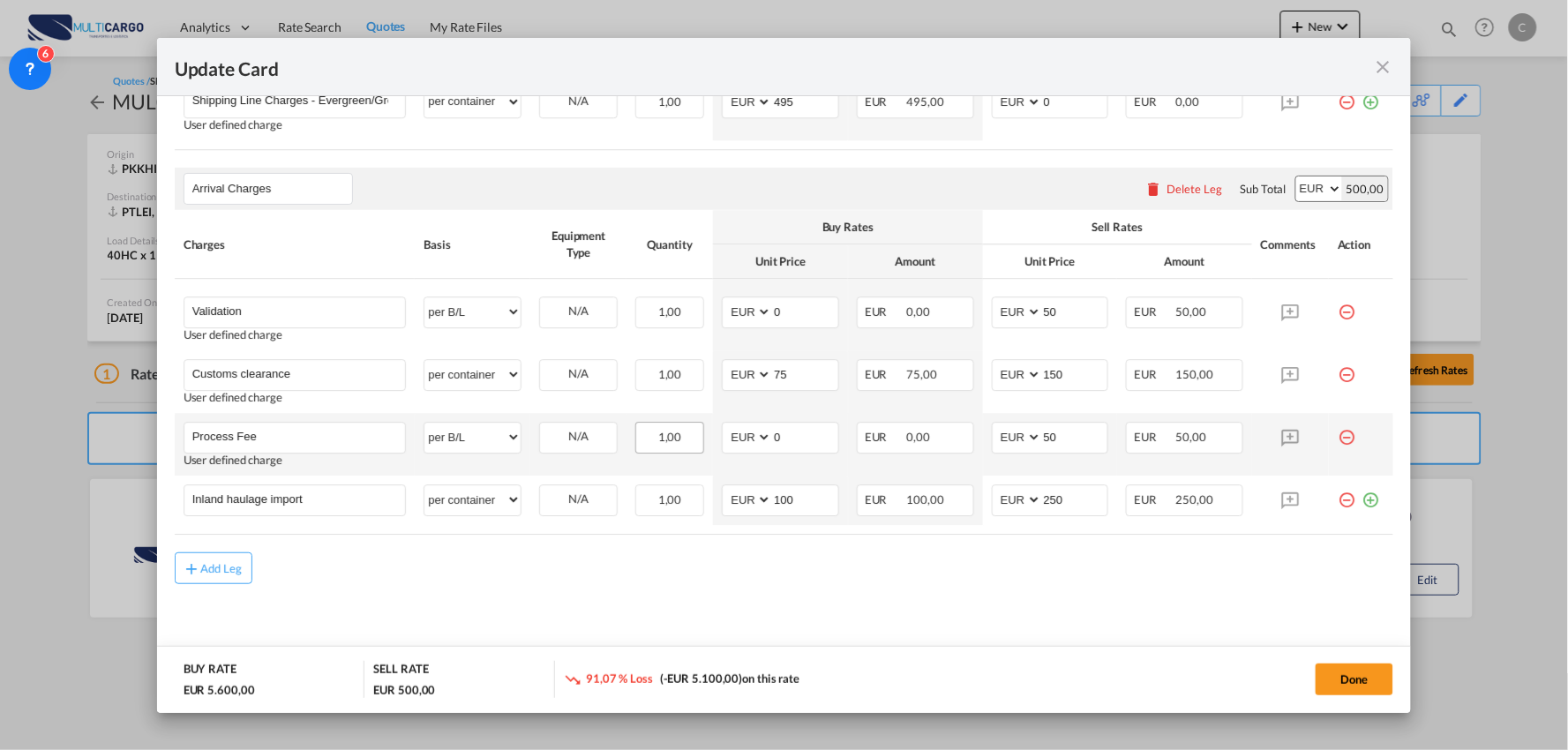
drag, startPoint x: 887, startPoint y: 577, endPoint x: 657, endPoint y: 441, distance: 267.2
click at [877, 577] on div "Add Leg" at bounding box center [784, 568] width 1219 height 32
drag, startPoint x: 1064, startPoint y: 434, endPoint x: 945, endPoint y: 446, distance: 119.6
click at [945, 446] on tr "Process Fee Please Enter User Defined Charges Cannot Be Published User defined …" at bounding box center [784, 444] width 1219 height 63
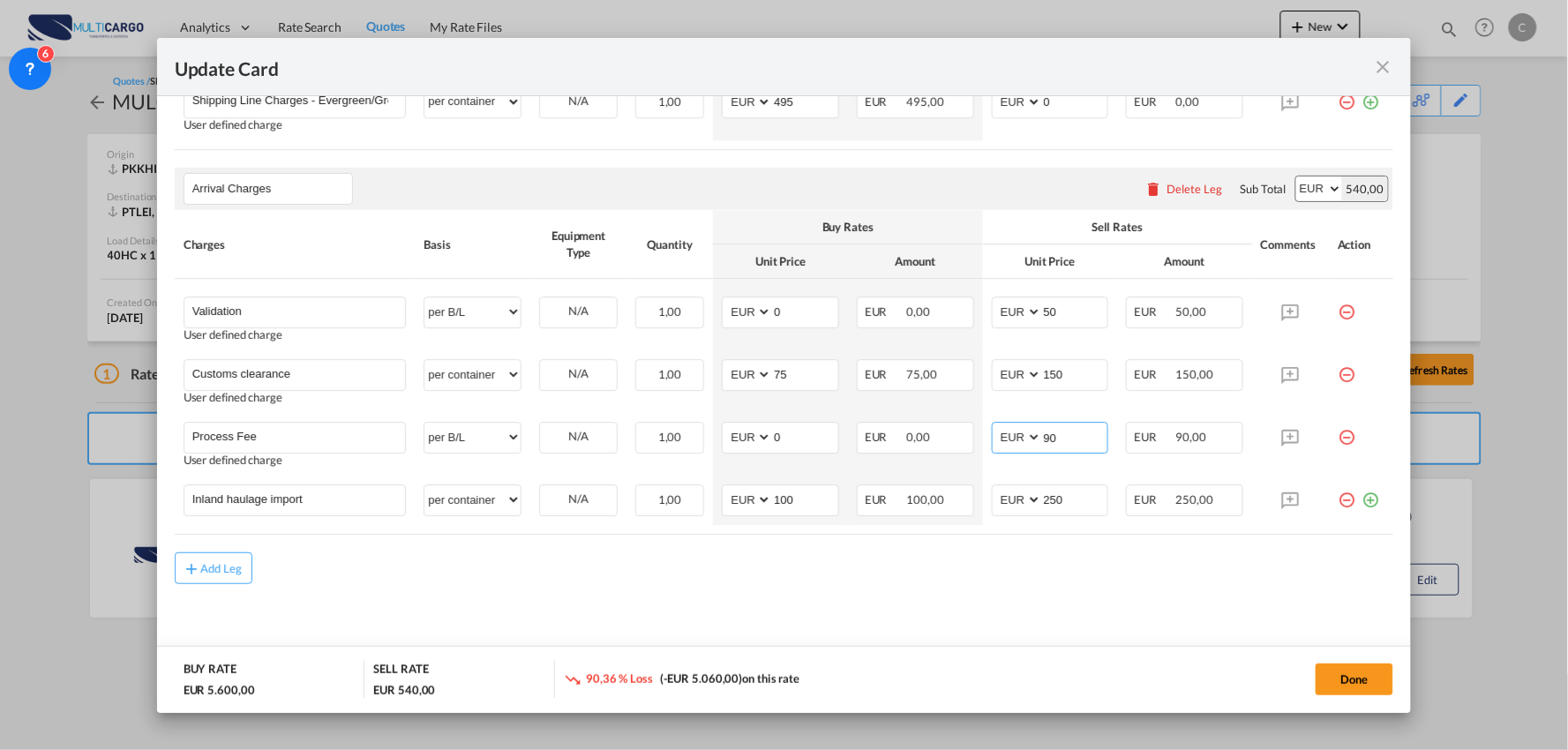
type input "90"
drag, startPoint x: 955, startPoint y: 597, endPoint x: 623, endPoint y: 509, distance: 343.5
click at [1359, 679] on button "Done" at bounding box center [1354, 679] width 77 height 32
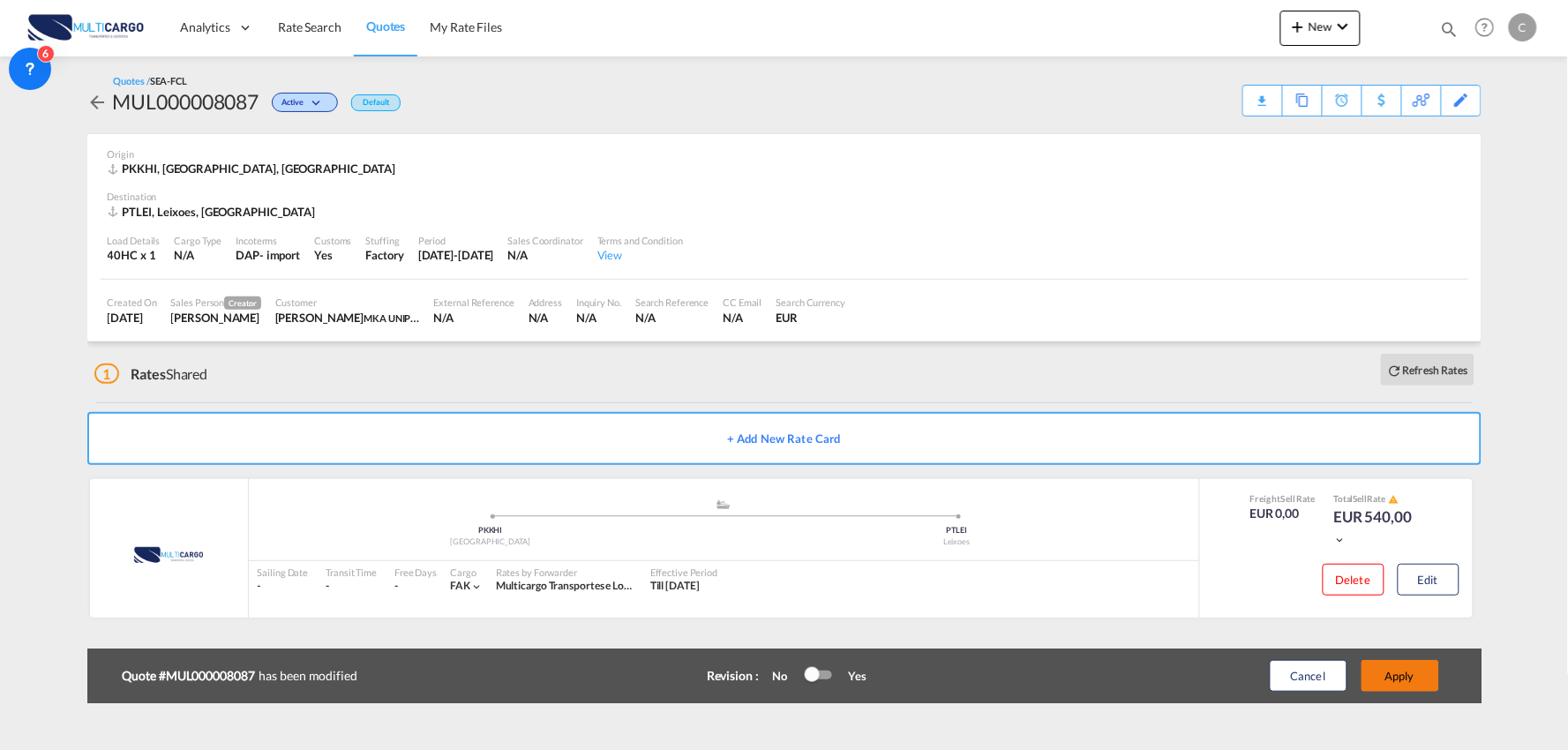
click at [1416, 665] on button "Apply" at bounding box center [1400, 676] width 77 height 32
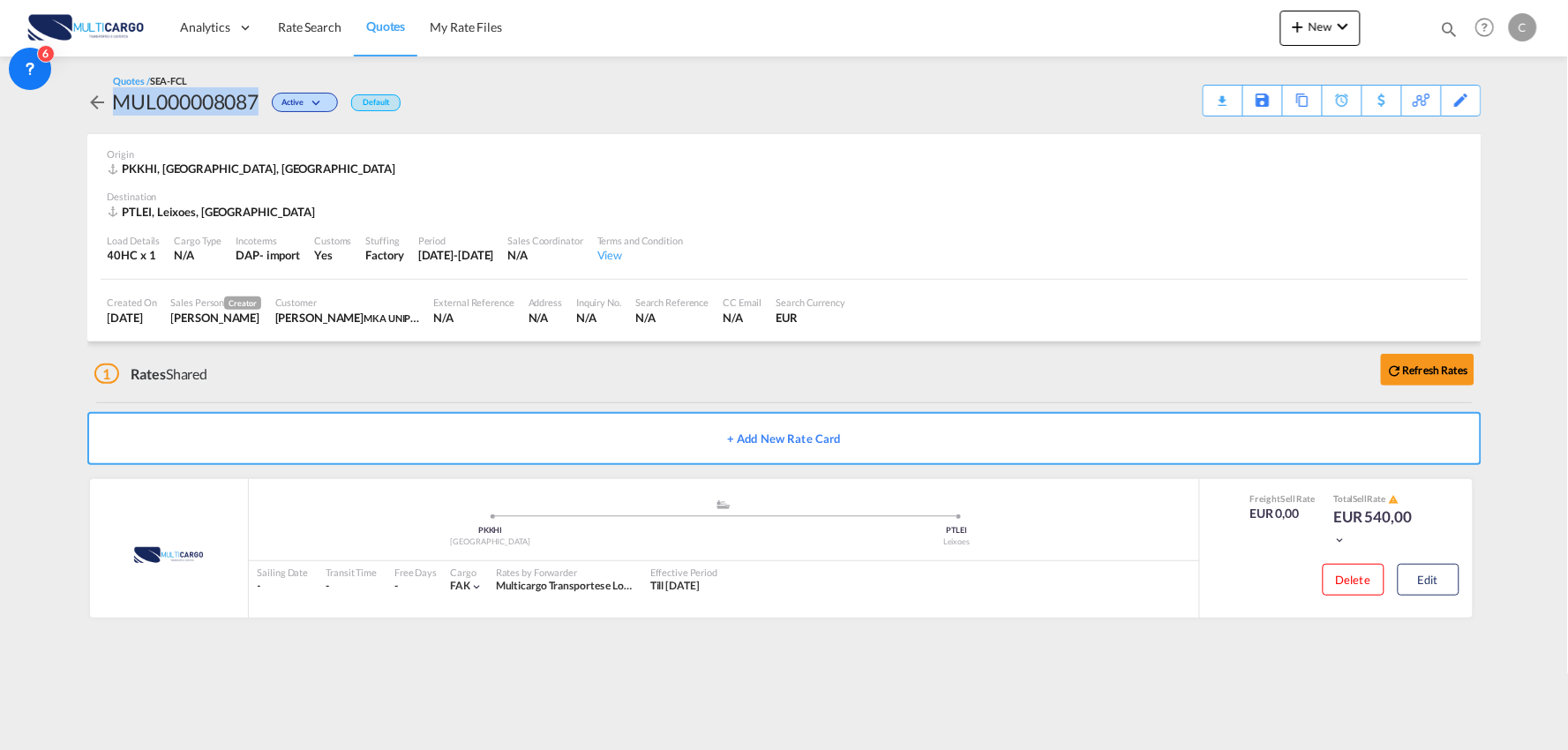
drag, startPoint x: 258, startPoint y: 98, endPoint x: 110, endPoint y: 89, distance: 148.3
click at [110, 89] on div "MUL000008087 Active Default" at bounding box center [244, 101] width 314 height 28
copy div "MUL000008087"
click at [1211, 107] on div "Download Quote" at bounding box center [1189, 99] width 90 height 28
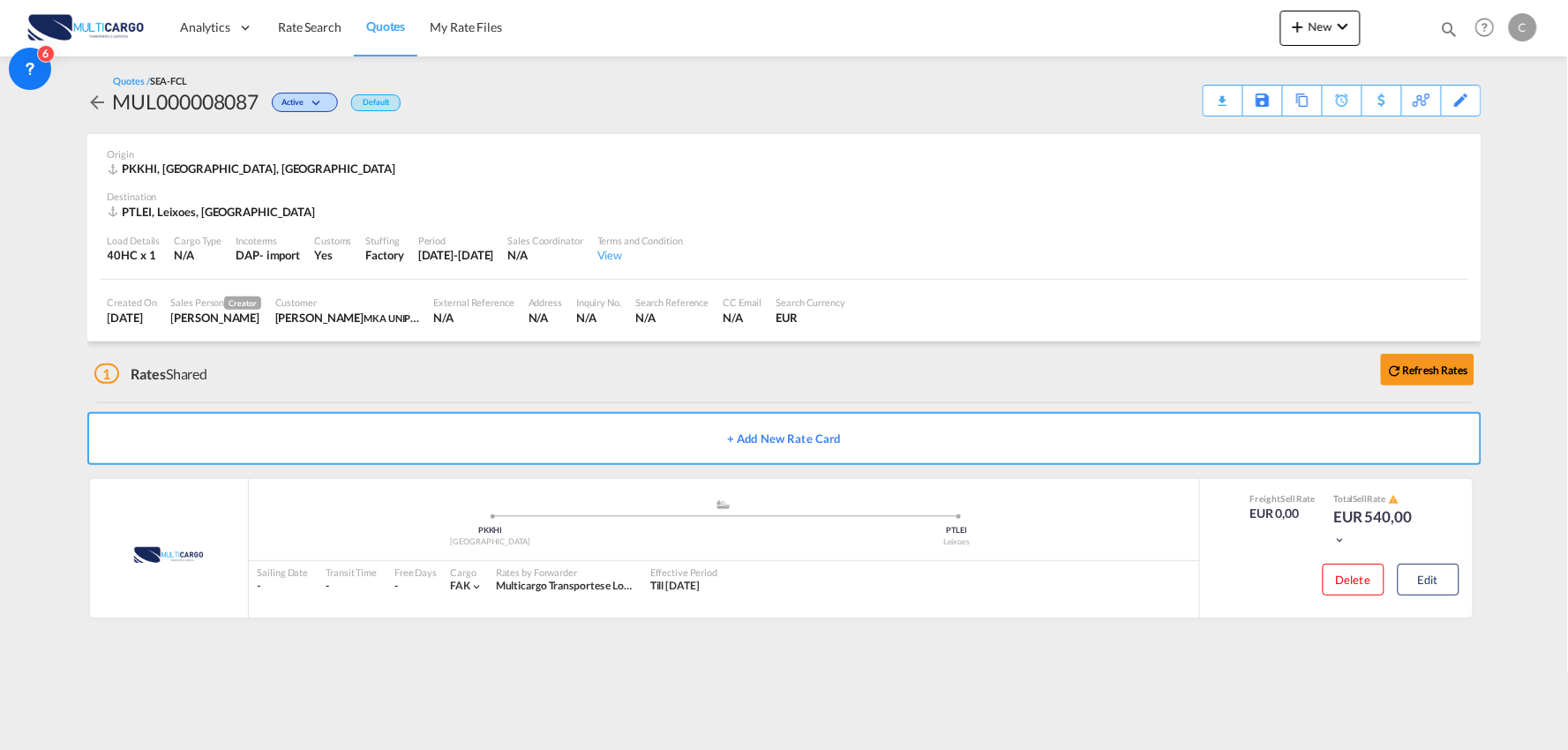
click at [520, 375] on div "1 Rates Shared Refresh Rates" at bounding box center [787, 370] width 1387 height 57
click at [1210, 107] on div "Download Quote" at bounding box center [1189, 99] width 90 height 28
click at [365, 367] on div "1 Rates Shared Refresh Rates" at bounding box center [787, 370] width 1387 height 57
click at [364, 358] on div "1 Rates Shared Refresh Rates" at bounding box center [787, 370] width 1387 height 57
click at [454, 375] on div "1 Rates Shared Refresh Rates" at bounding box center [787, 370] width 1387 height 57
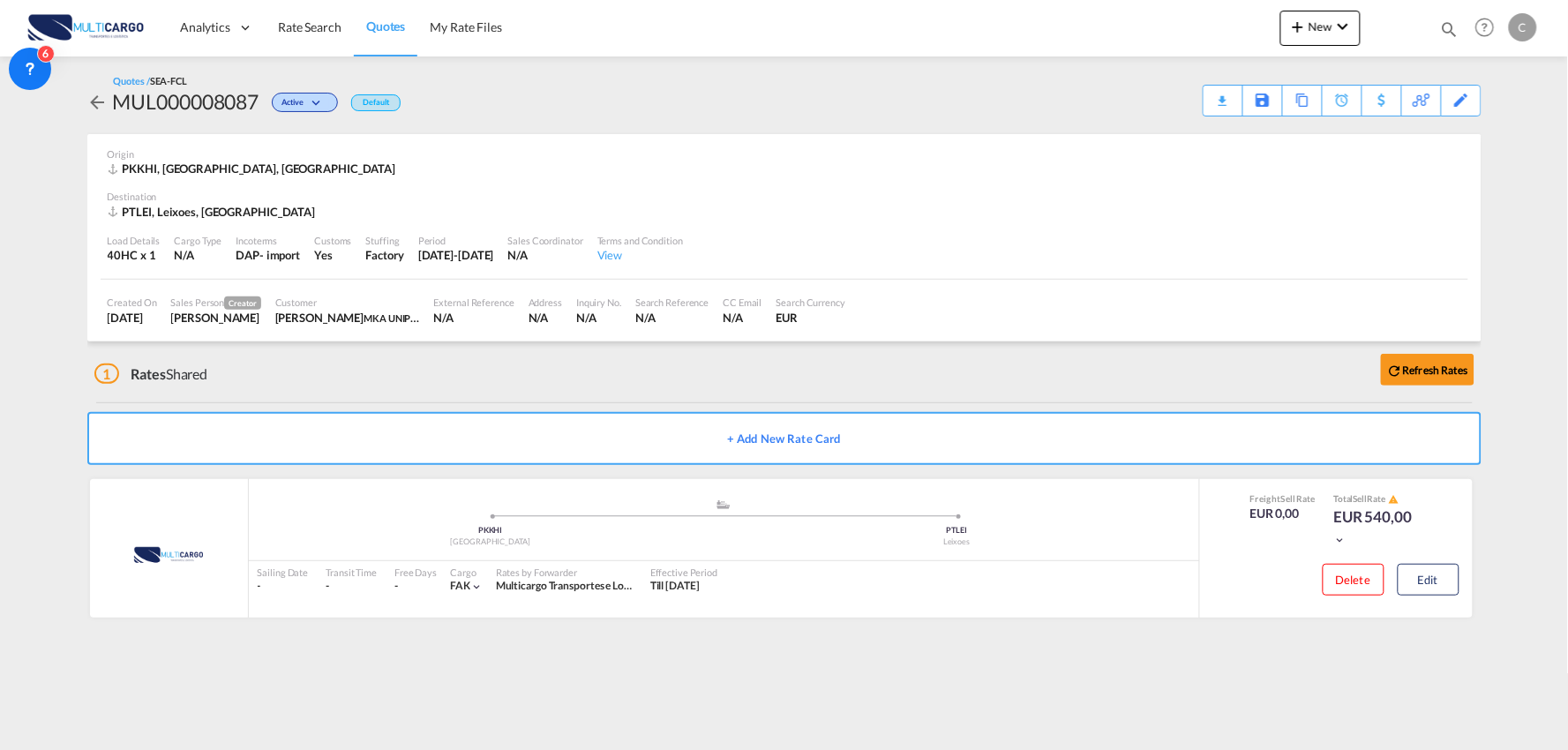
click at [912, 347] on div "1 Rates Shared Refresh Rates" at bounding box center [787, 370] width 1387 height 57
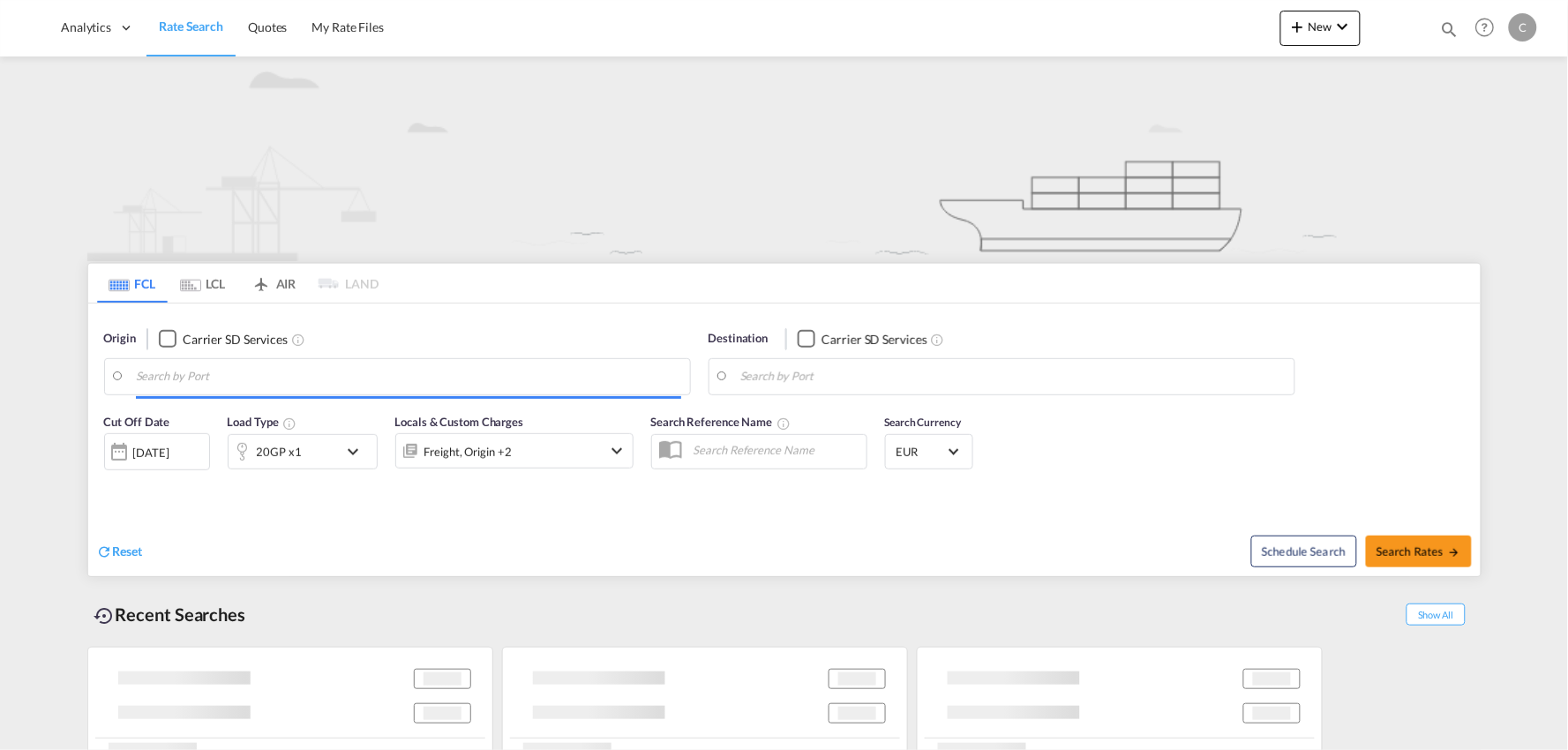
type input "Port of [GEOGRAPHIC_DATA], [GEOGRAPHIC_DATA], [GEOGRAPHIC_DATA]"
type input "Leixoes, Leixoes, PTLEI"
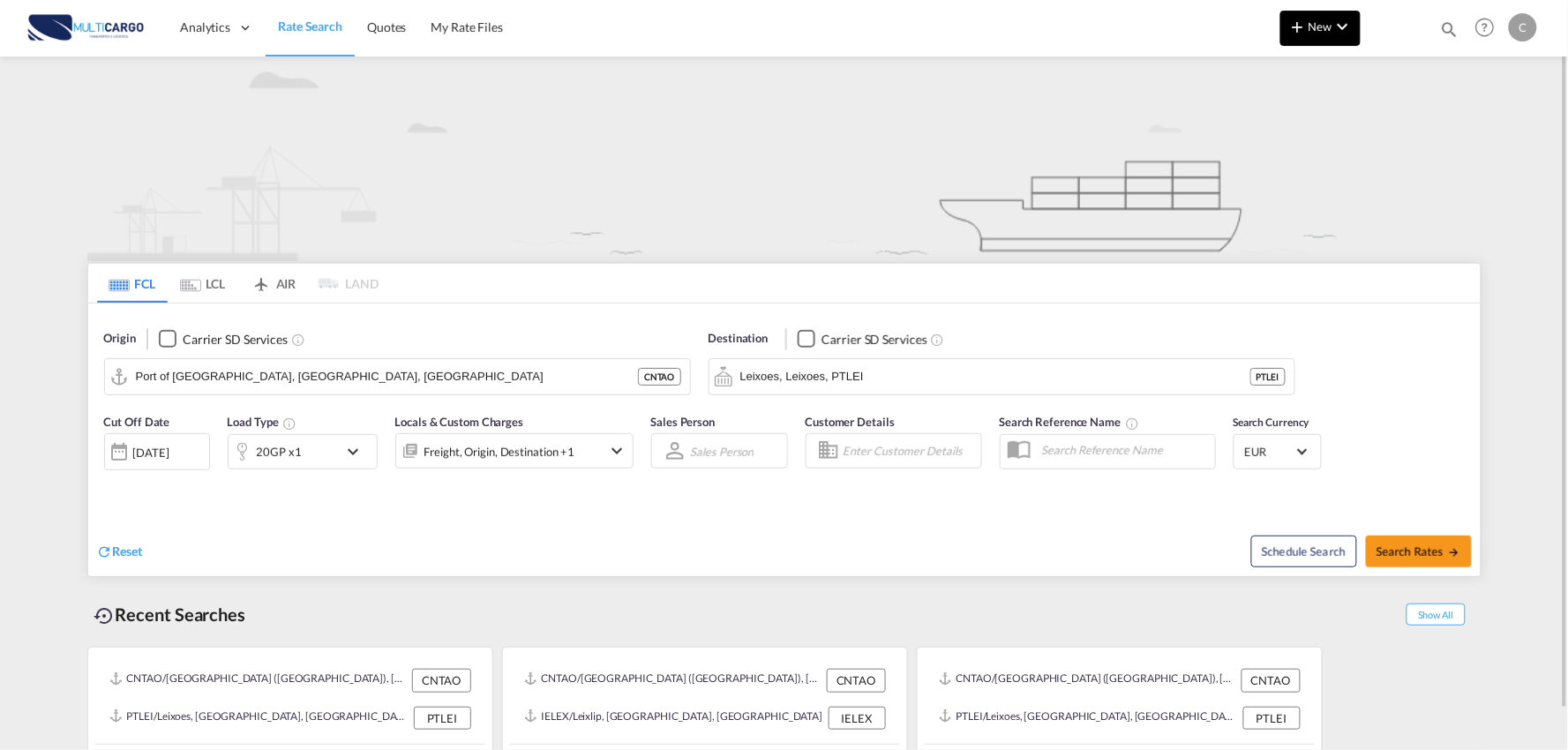
click at [1310, 30] on span "New" at bounding box center [1321, 27] width 67 height 14
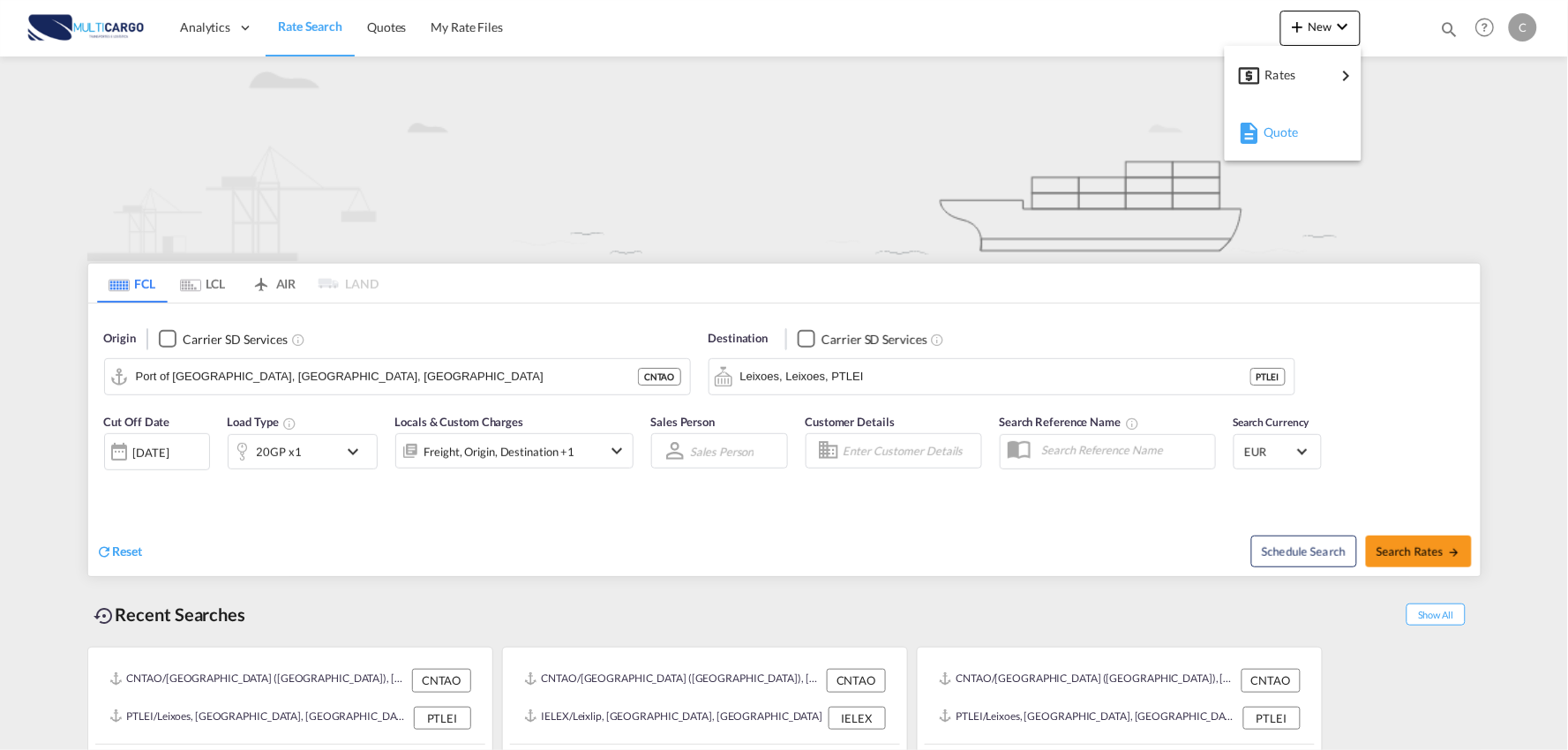
click at [1269, 135] on span "Quote" at bounding box center [1274, 133] width 20 height 36
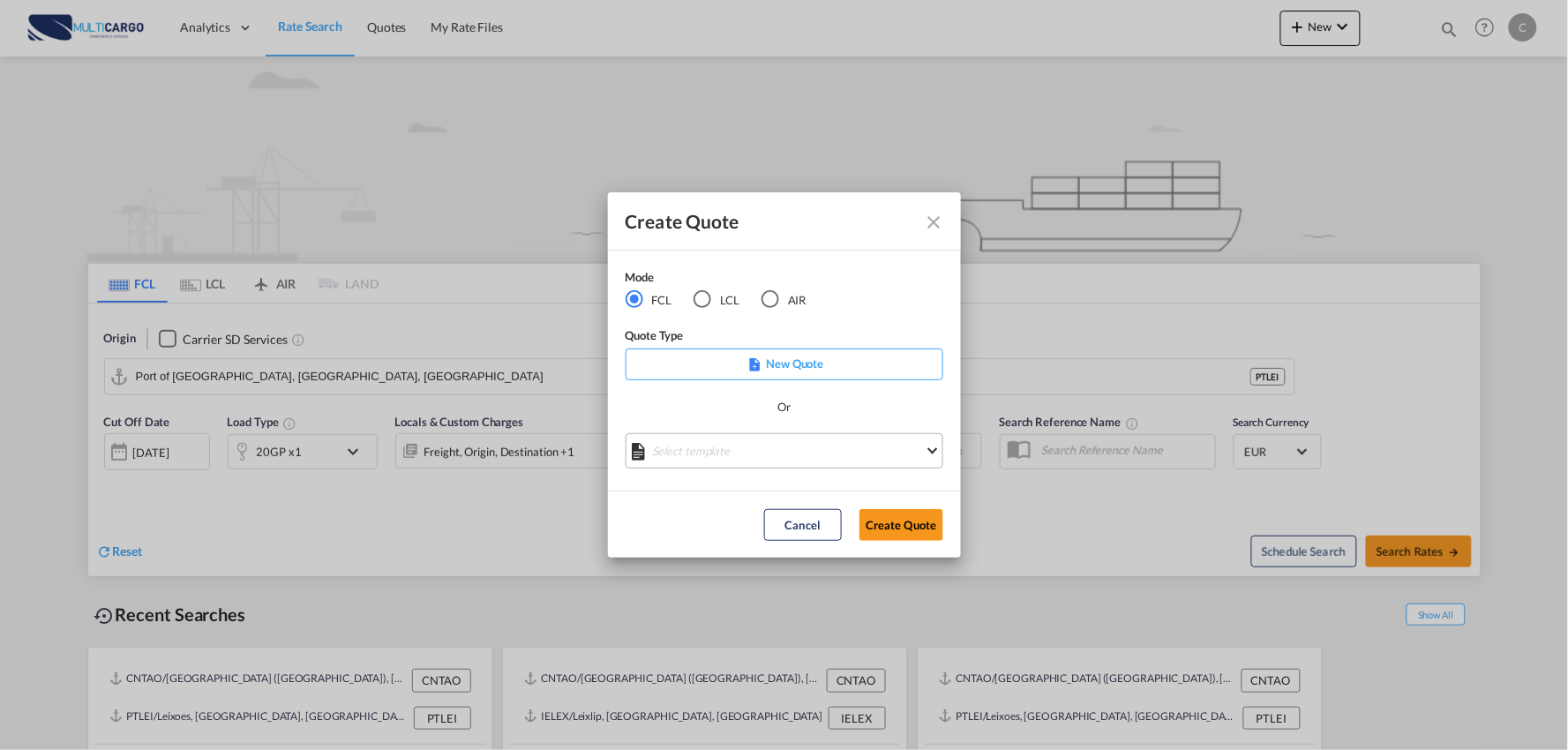
click at [759, 459] on md-select "Select template [DATE] IMP_EXW_FCL [PERSON_NAME] | [DATE] [DATE] IMP_DAP_FCL S/…" at bounding box center [784, 451] width 318 height 36
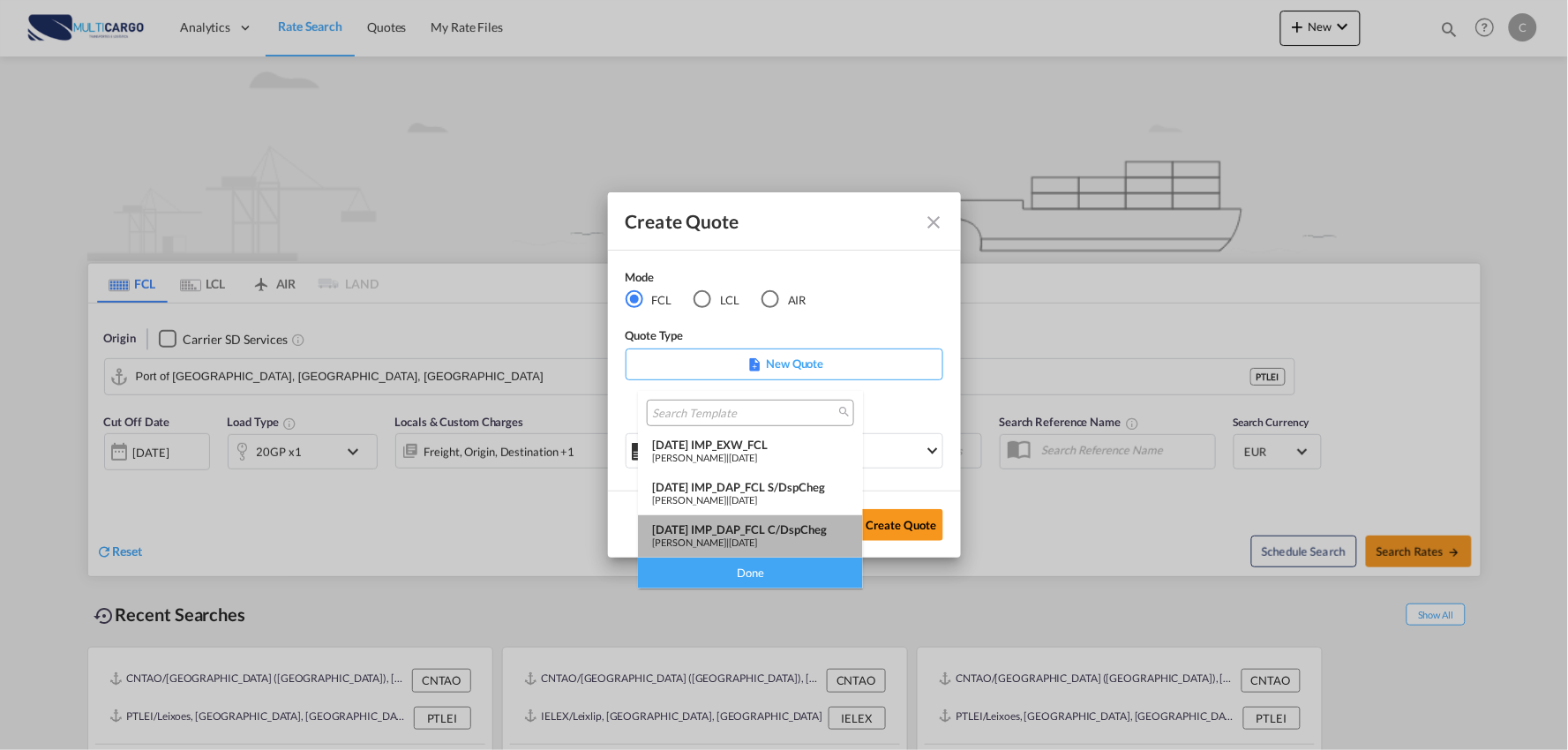
click at [809, 535] on div "[DATE] IMP_DAP_FCL C/DspCheg" at bounding box center [751, 529] width 197 height 14
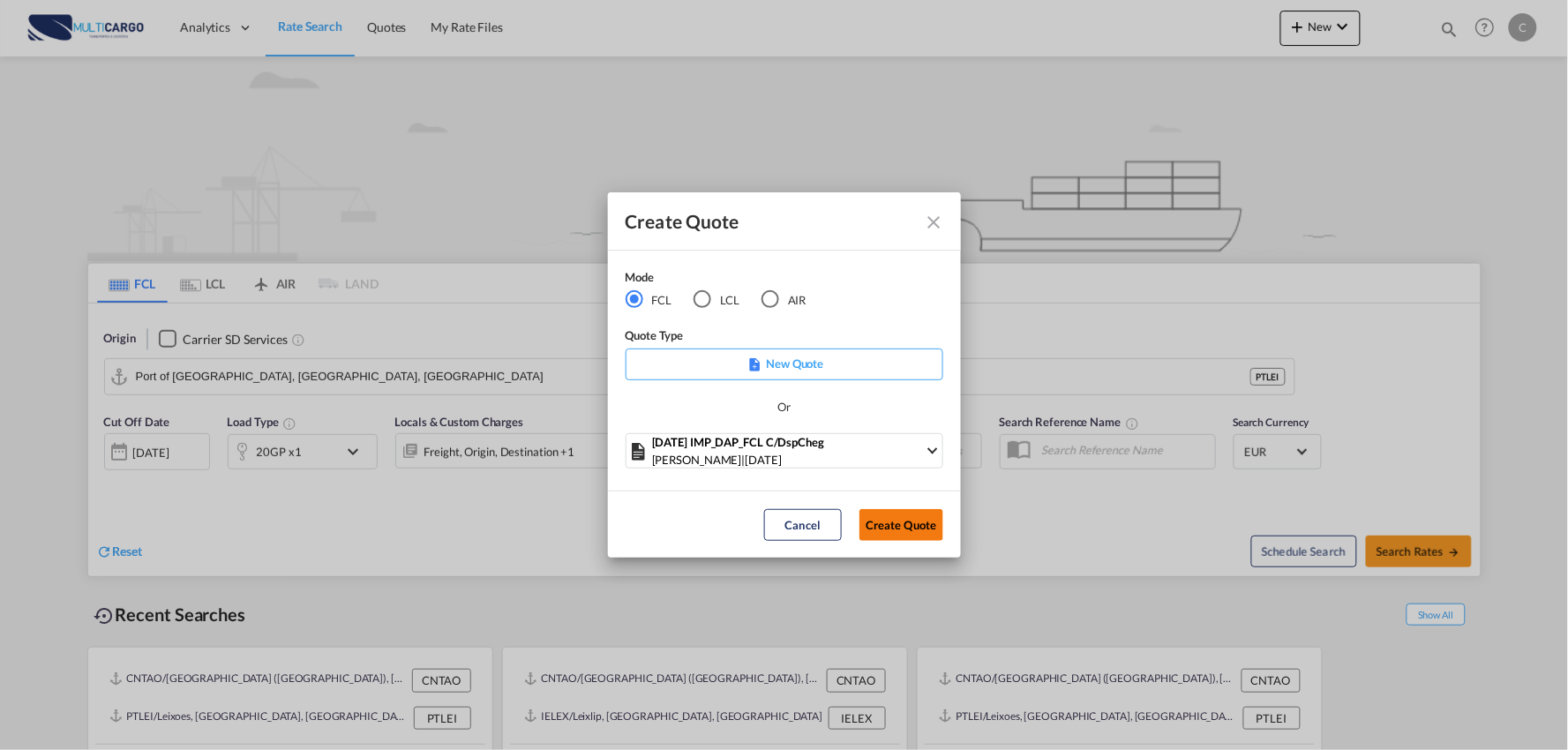
click at [912, 523] on button "Create Quote" at bounding box center [902, 525] width 83 height 32
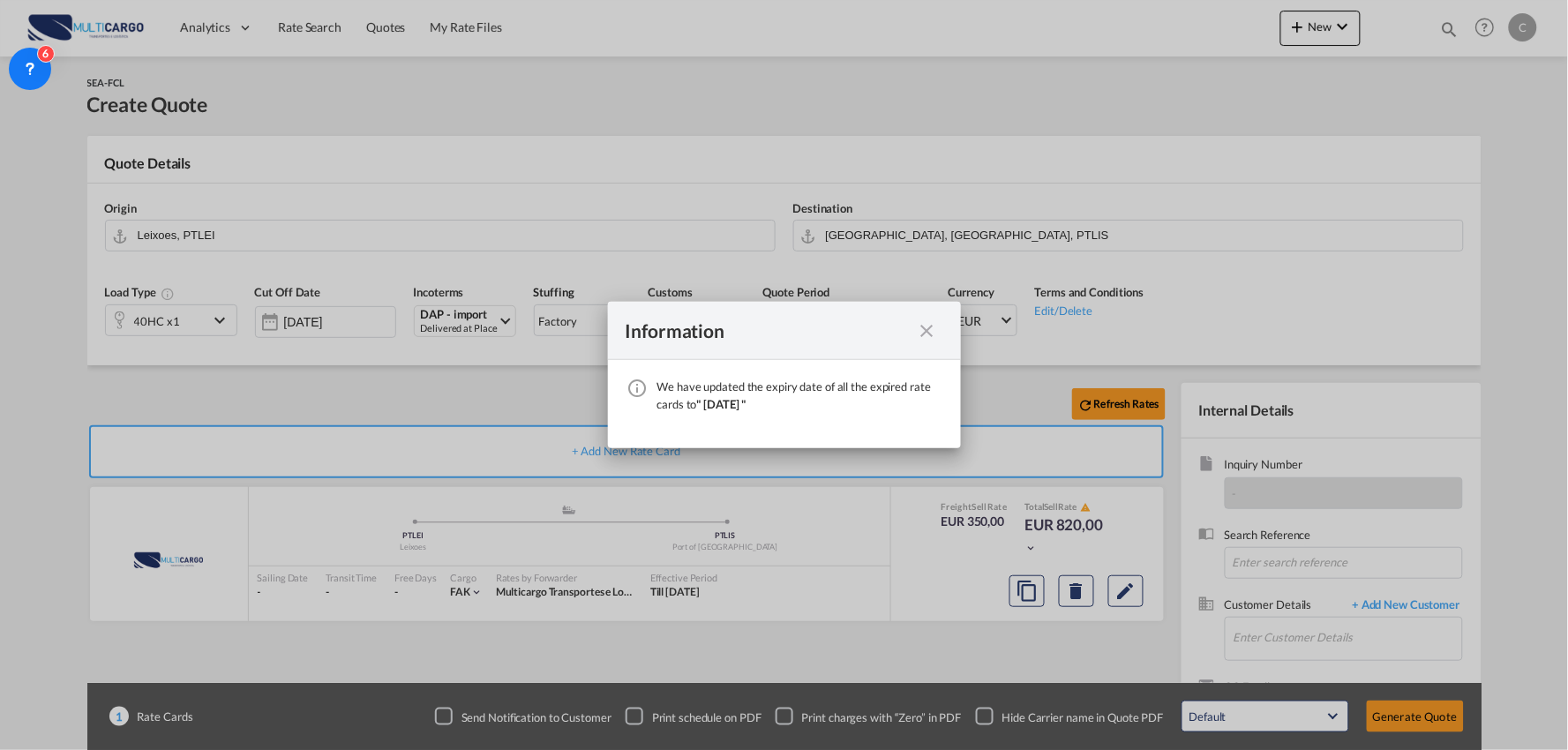
click at [928, 331] on md-icon "icon-close fg-AAA8AD cursor" at bounding box center [927, 331] width 21 height 21
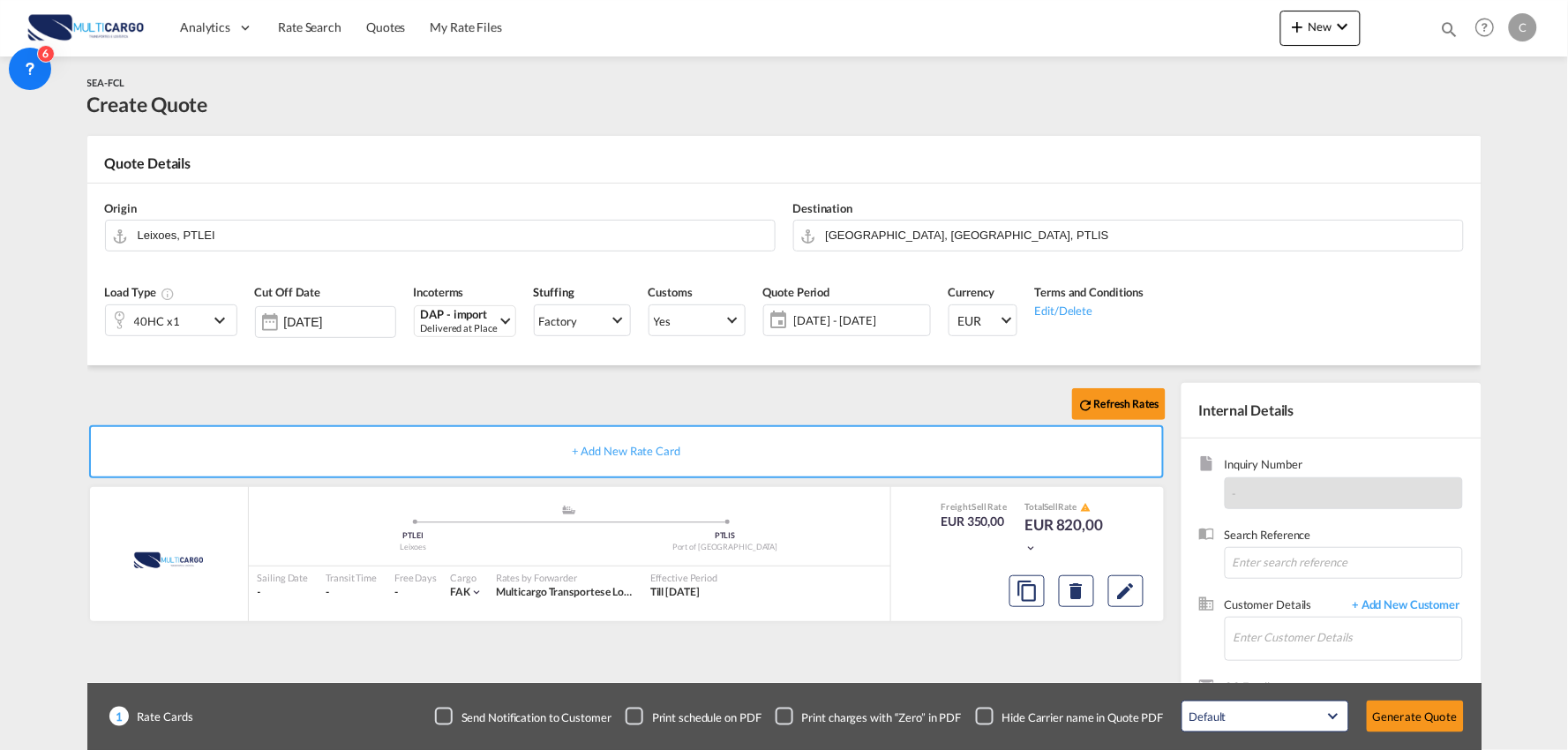
click at [915, 241] on input "[GEOGRAPHIC_DATA], [GEOGRAPHIC_DATA], PTLIS" at bounding box center [1140, 234] width 629 height 31
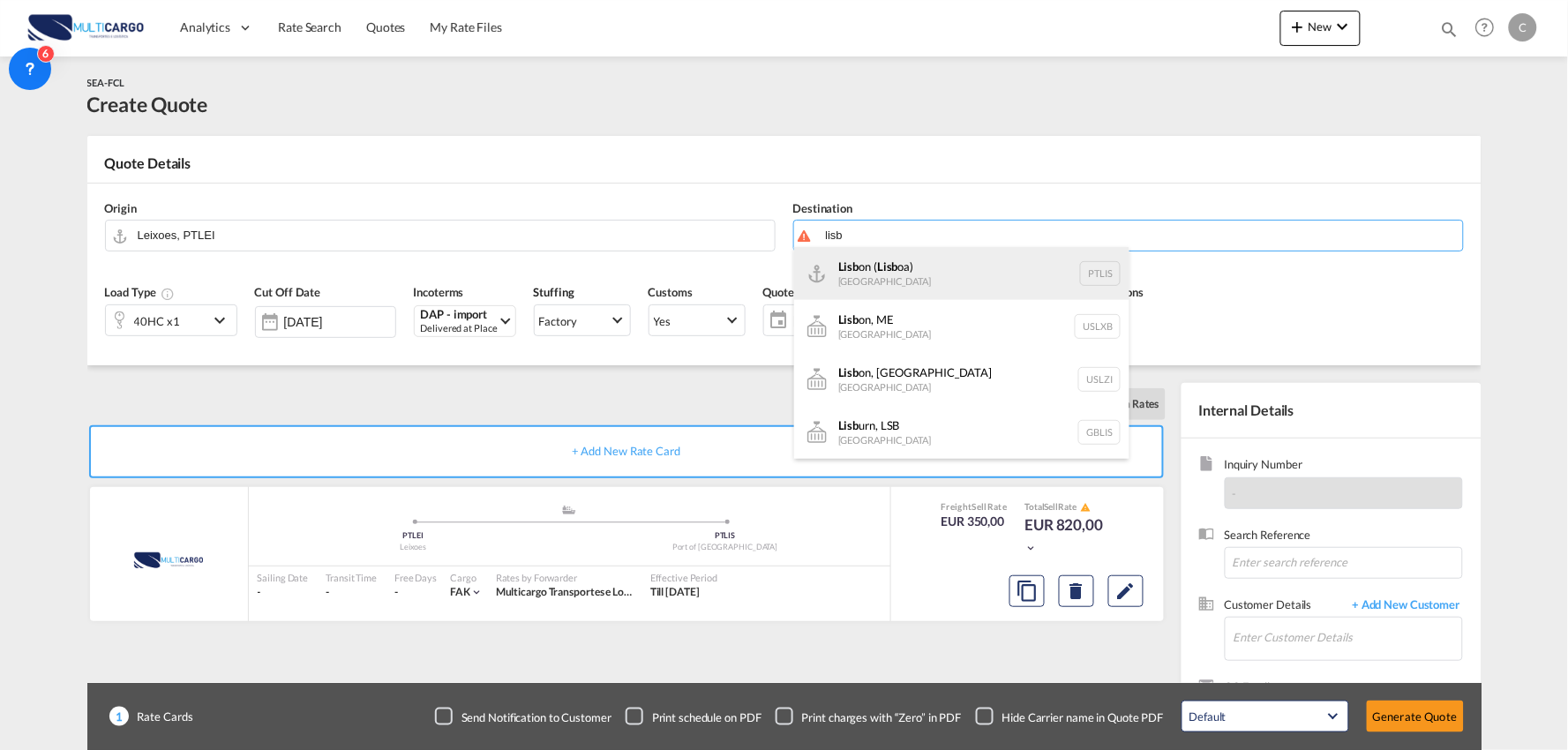
click at [865, 274] on div "Lisb on ( Lisb oa) [GEOGRAPHIC_DATA] PTLIS" at bounding box center [962, 273] width 336 height 53
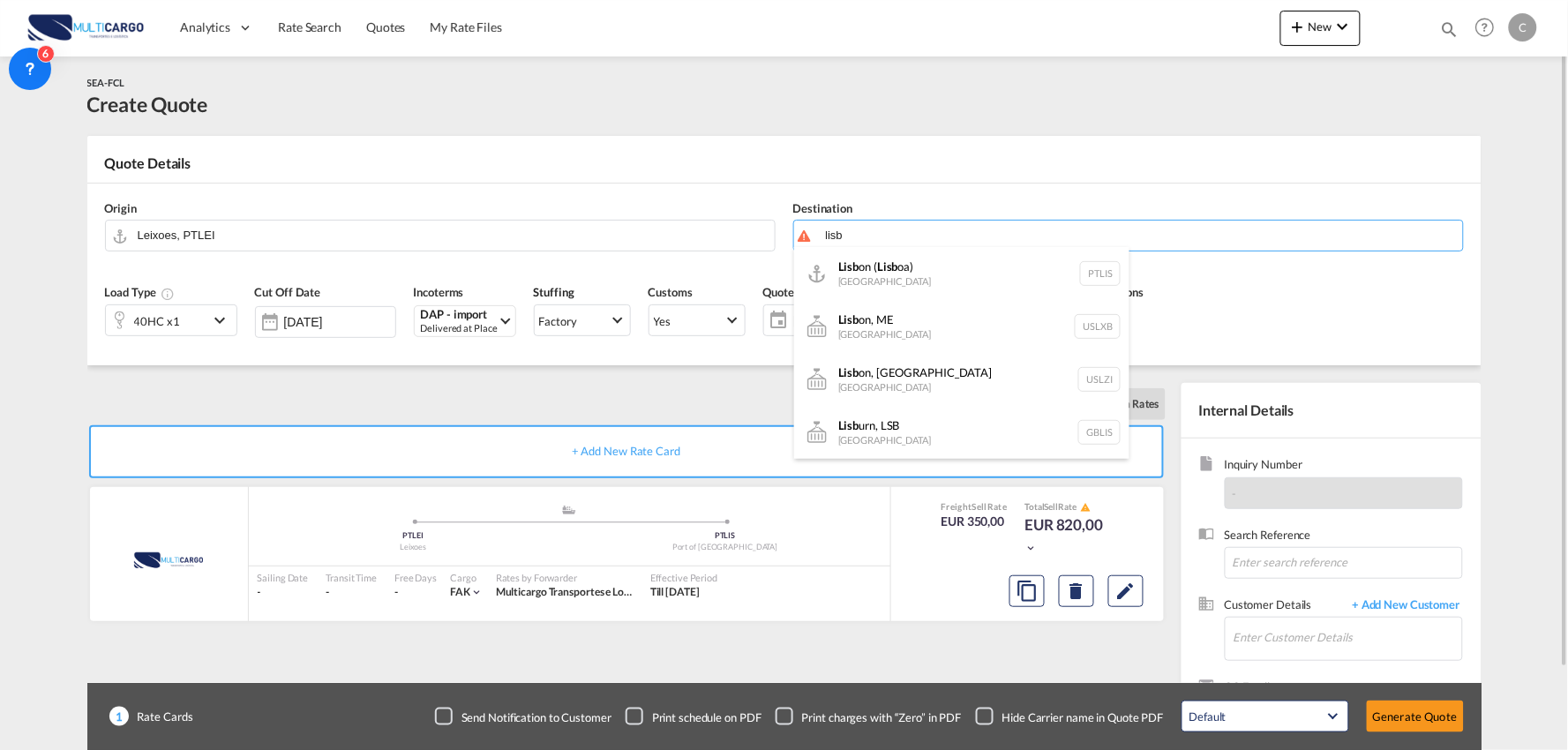
type input "[GEOGRAPHIC_DATA] ([GEOGRAPHIC_DATA]), PTLIS"
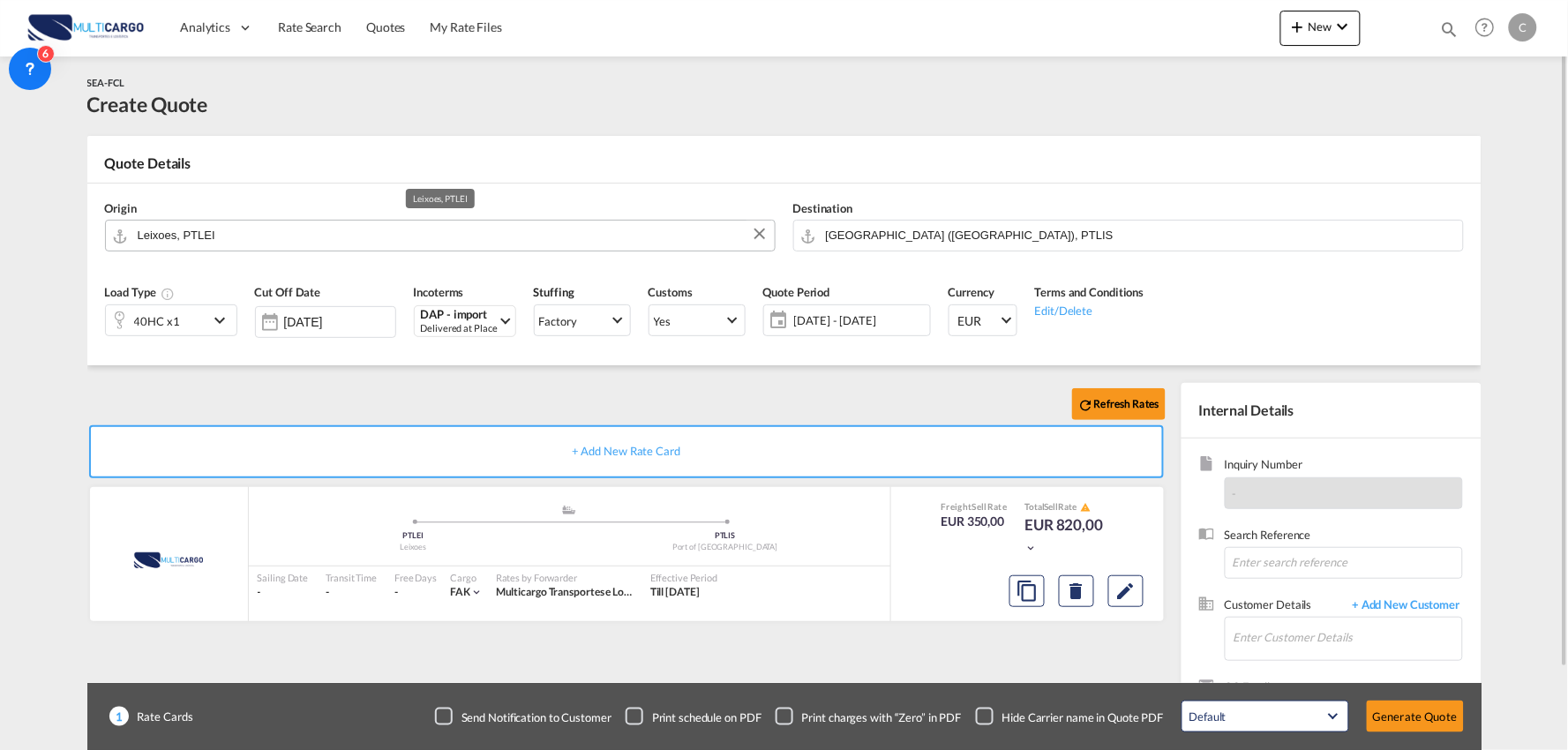
click at [260, 224] on input "Leixoes, PTLEI" at bounding box center [452, 234] width 629 height 31
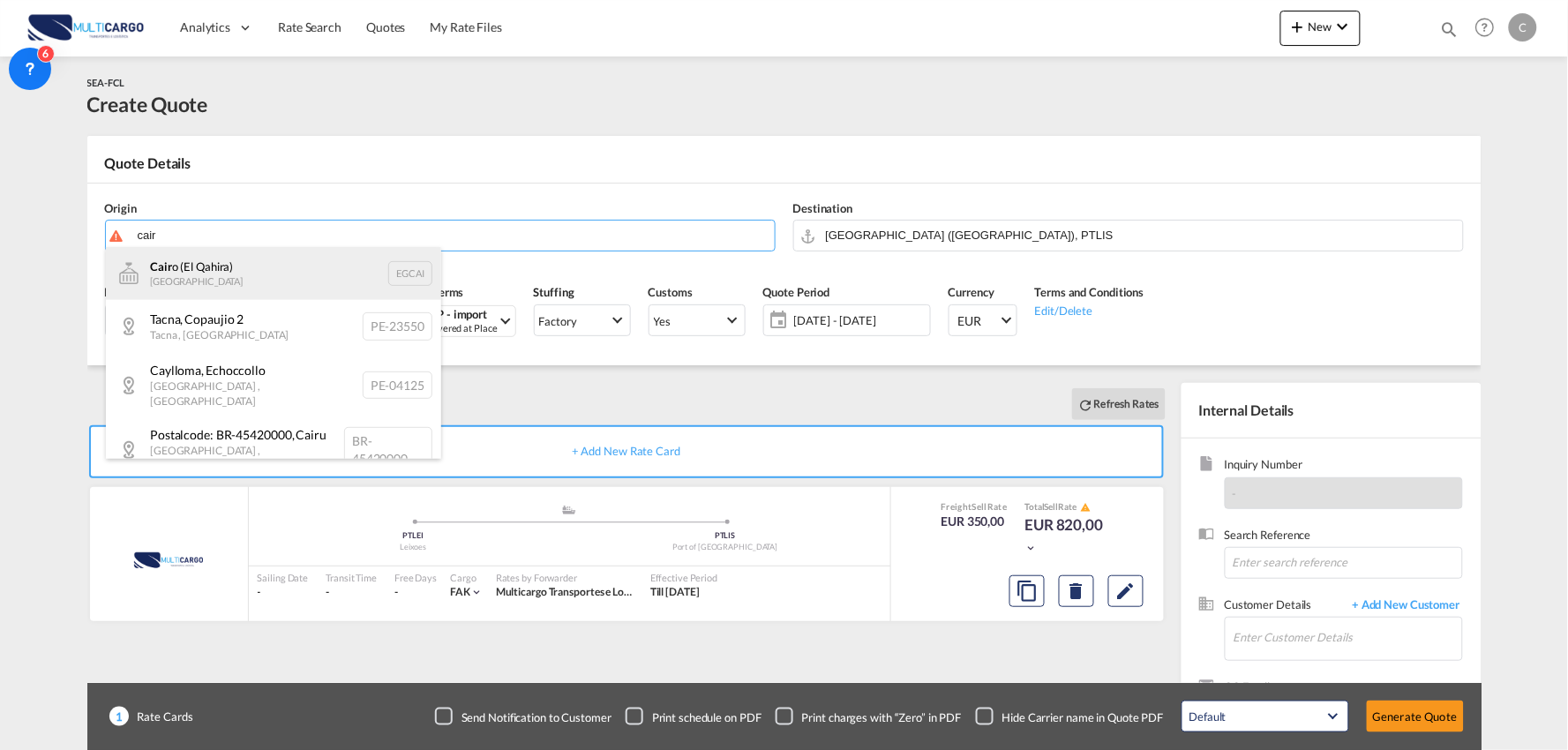
click at [204, 293] on div "Cair o (El Qahira) [GEOGRAPHIC_DATA] EGCAI" at bounding box center [274, 273] width 336 height 53
type input "Cairo ([GEOGRAPHIC_DATA]), EGCAI"
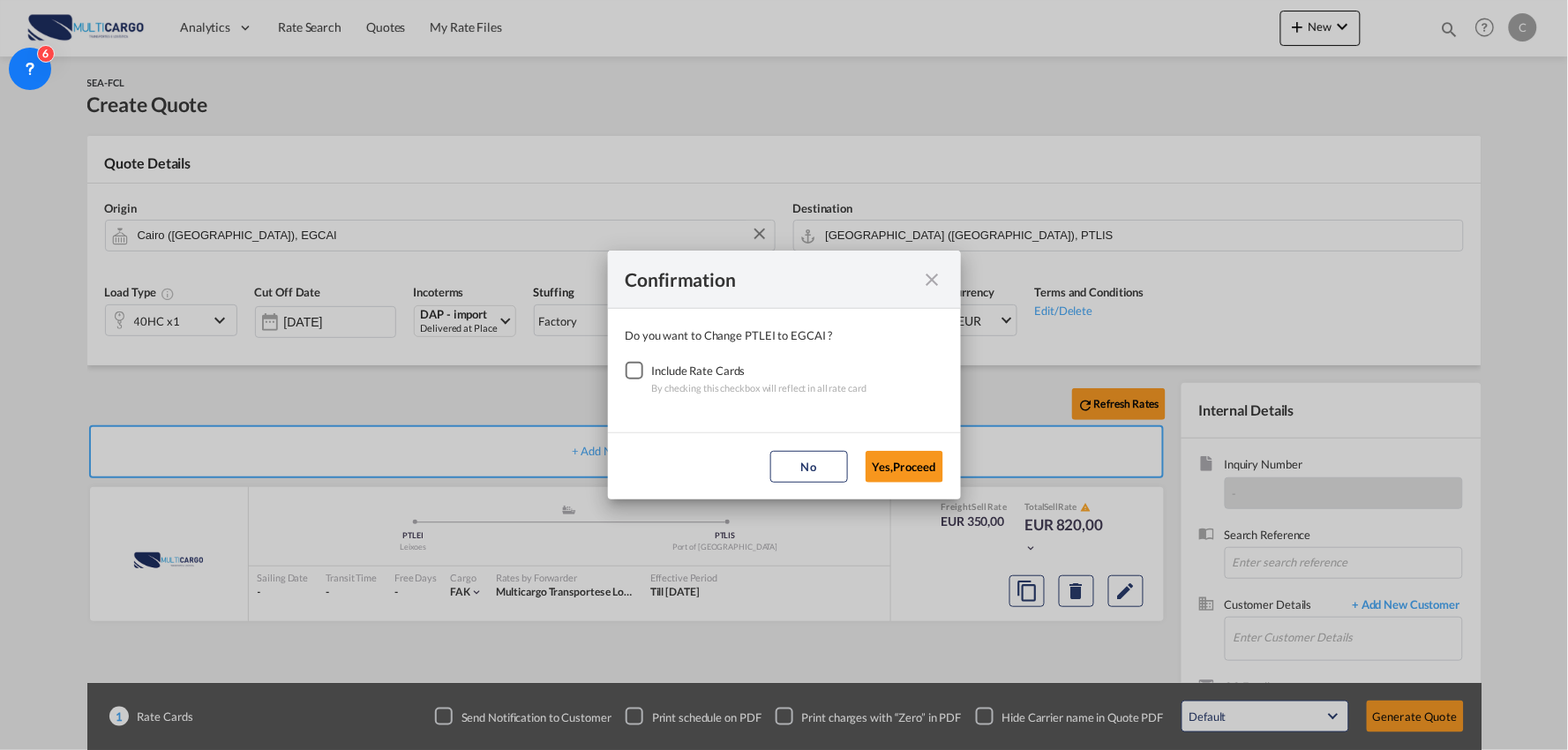
click at [638, 370] on div "Checkbox No Ink" at bounding box center [635, 371] width 18 height 18
click at [917, 471] on button "Yes,Proceed" at bounding box center [905, 467] width 77 height 32
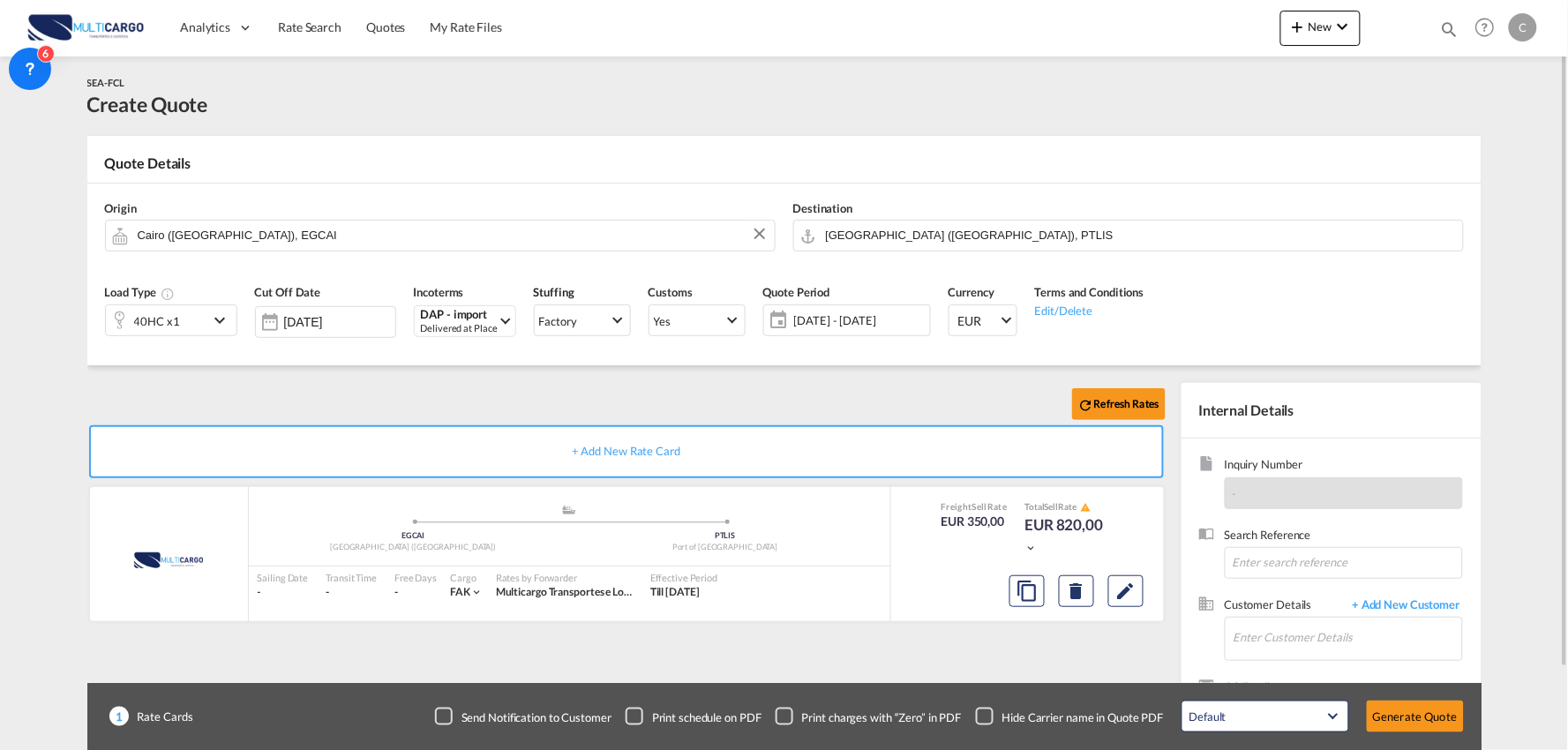
click at [988, 708] on div "Checkbox No Ink" at bounding box center [985, 717] width 18 height 18
click at [1372, 645] on input "Enter Customer Details" at bounding box center [1349, 638] width 228 height 40
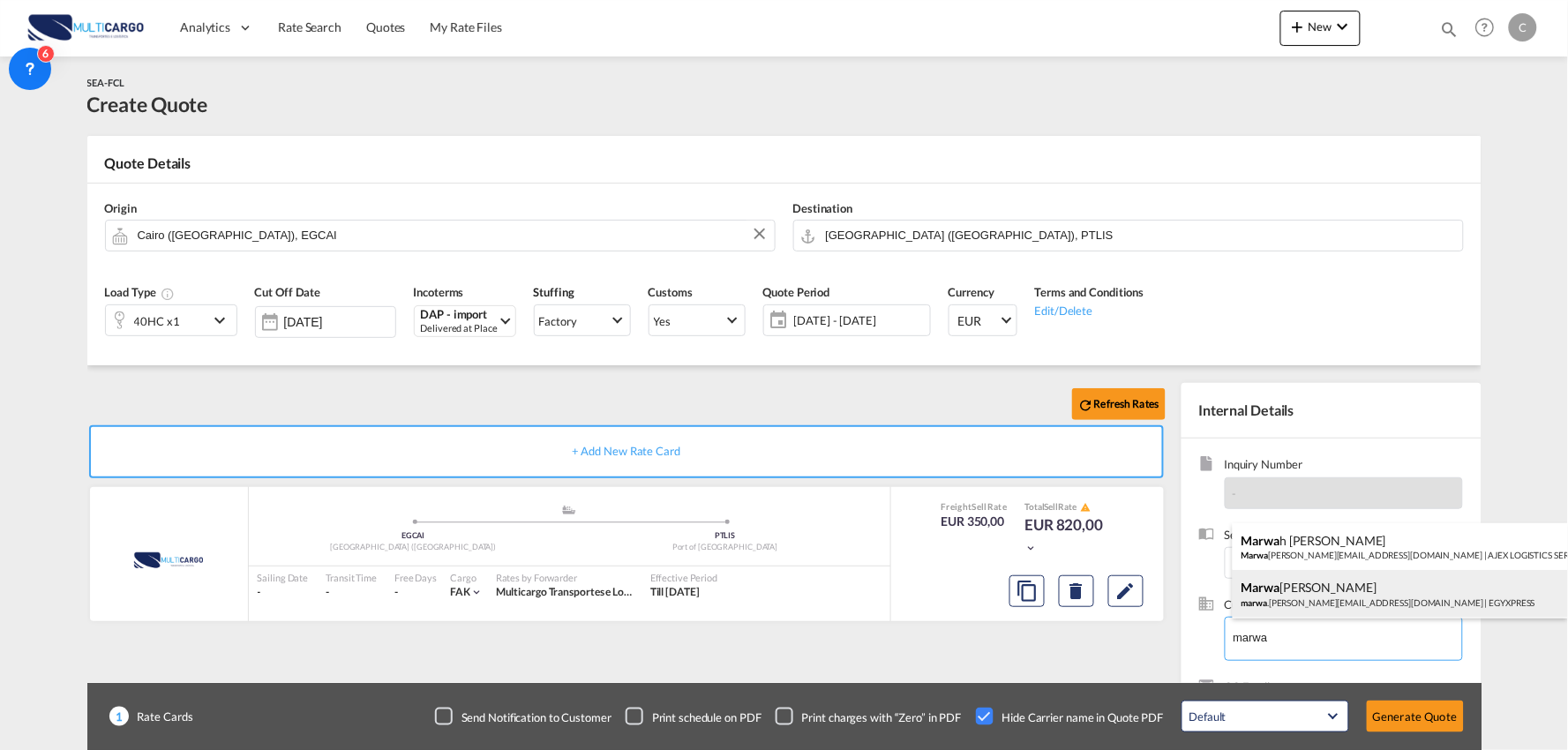
click at [1319, 591] on div "[PERSON_NAME] .[PERSON_NAME][EMAIL_ADDRESS][DOMAIN_NAME] | EGYXPRESS" at bounding box center [1401, 594] width 336 height 48
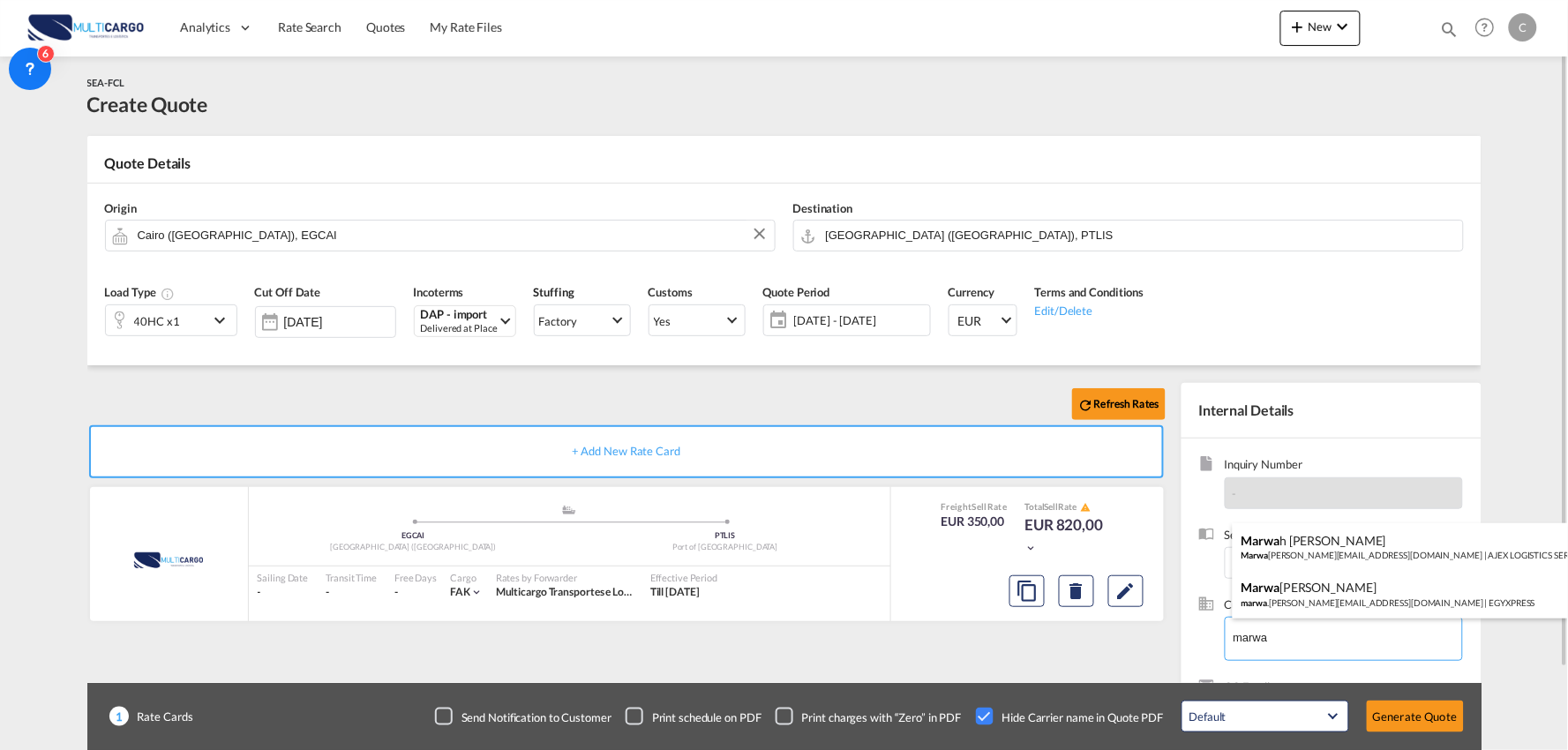
type input "EGYXPRESS, [PERSON_NAME], [PERSON_NAME][EMAIL_ADDRESS][DOMAIN_NAME]"
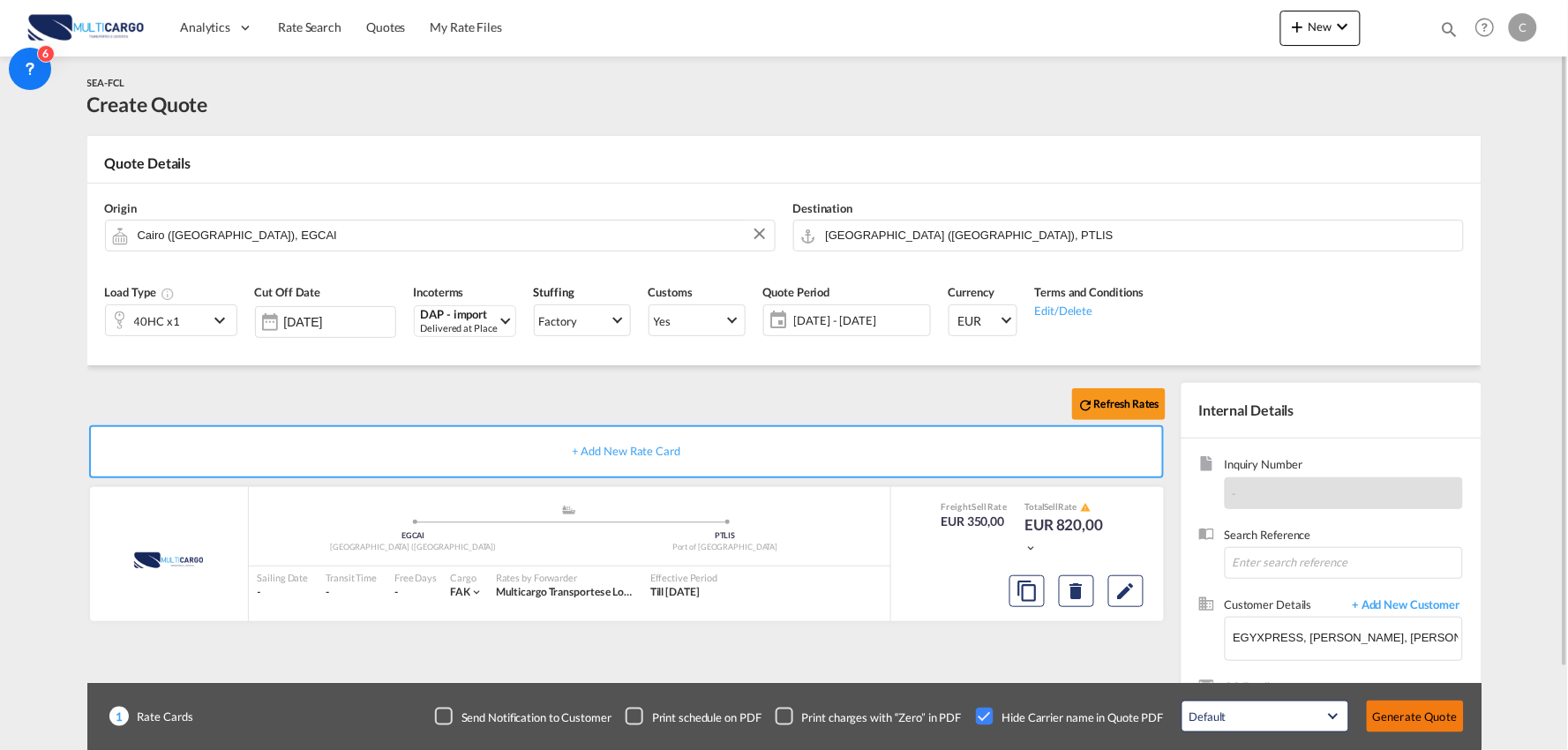
click at [1418, 718] on button "Generate Quote" at bounding box center [1416, 717] width 97 height 32
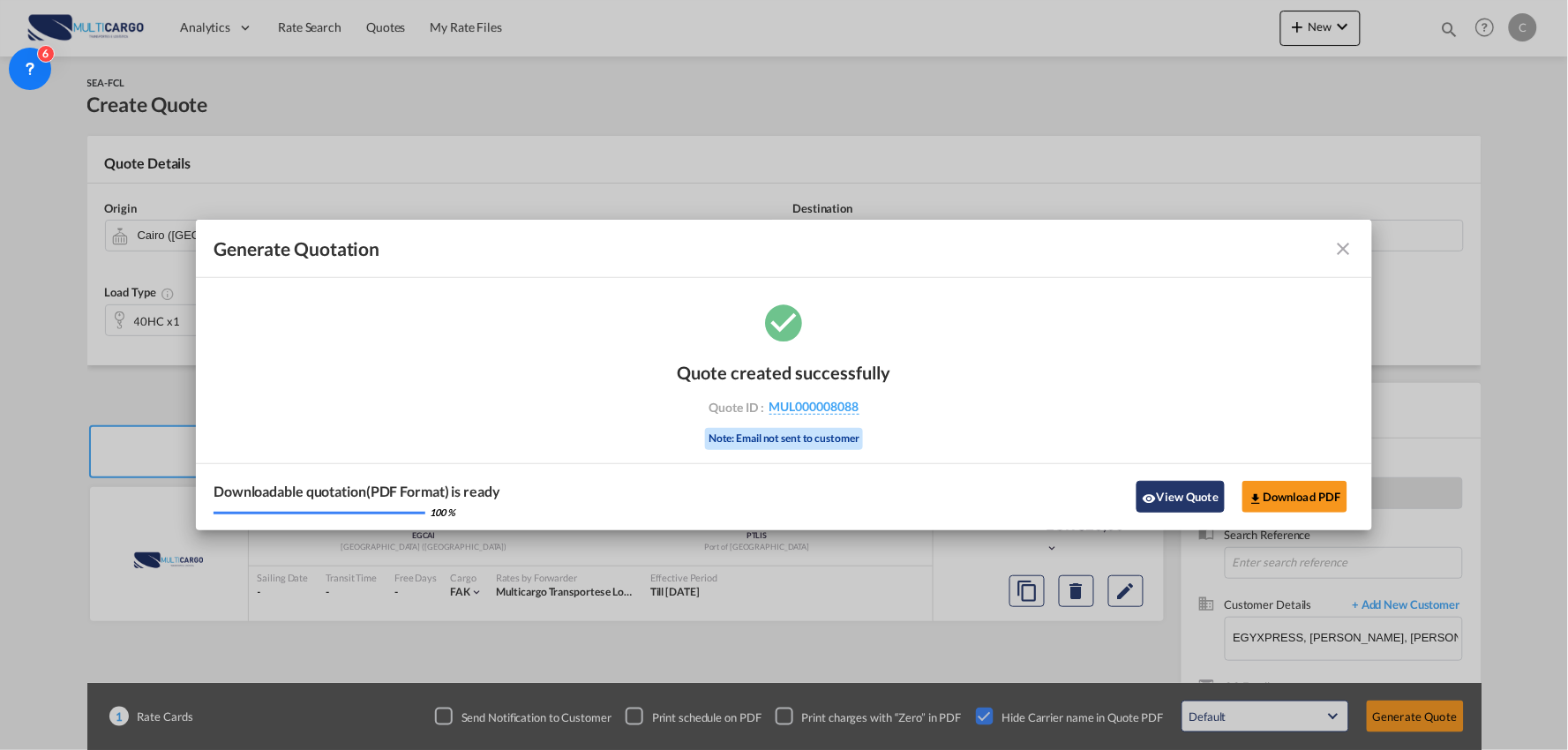
click at [1175, 501] on button "View Quote" at bounding box center [1181, 497] width 88 height 32
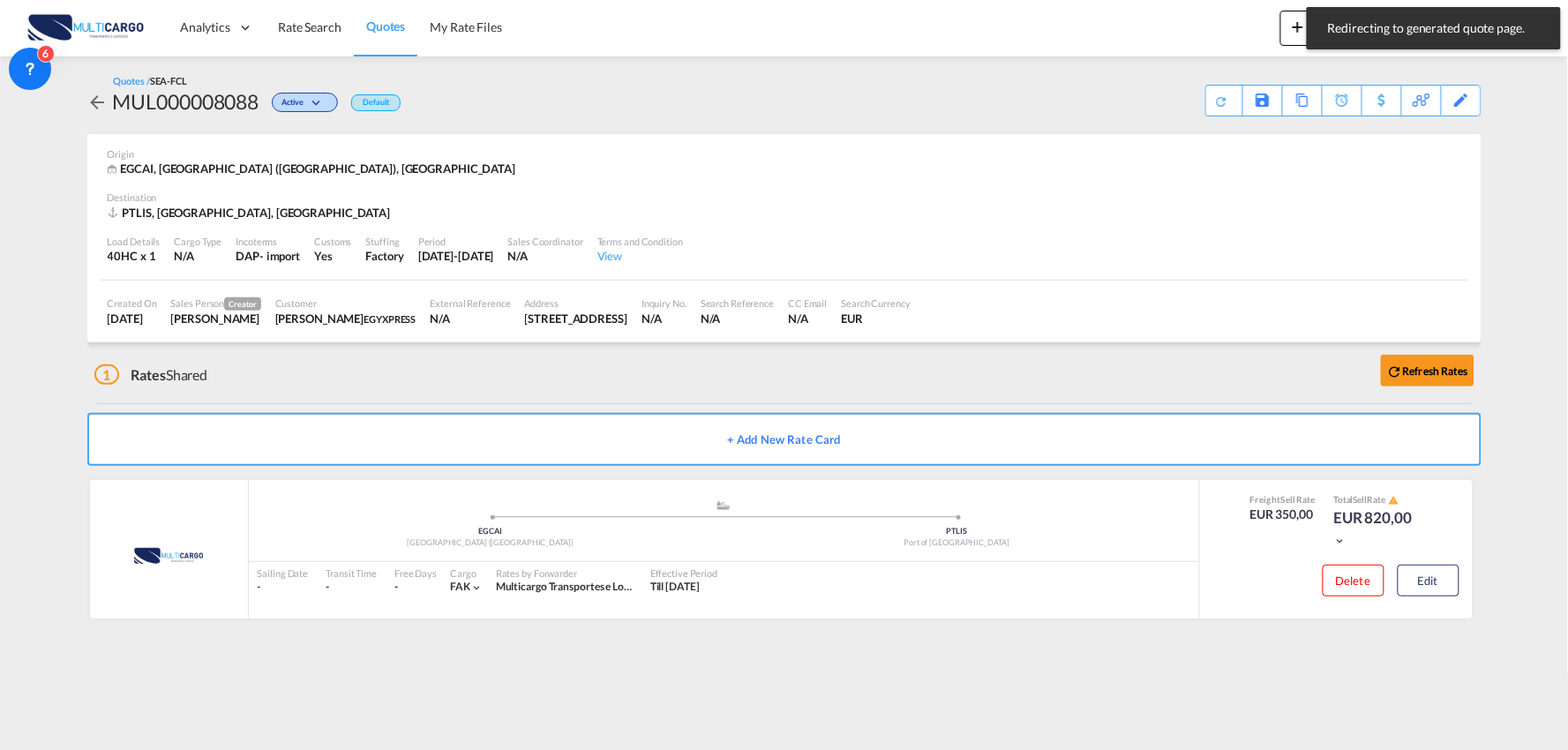
click at [1310, 639] on div "Quotes / SEA-FCL MUL000008088 Active Default Save As Template Copy Quote Set Re…" at bounding box center [784, 353] width 1394 height 593
click at [1424, 577] on button "Edit" at bounding box center [1429, 581] width 62 height 32
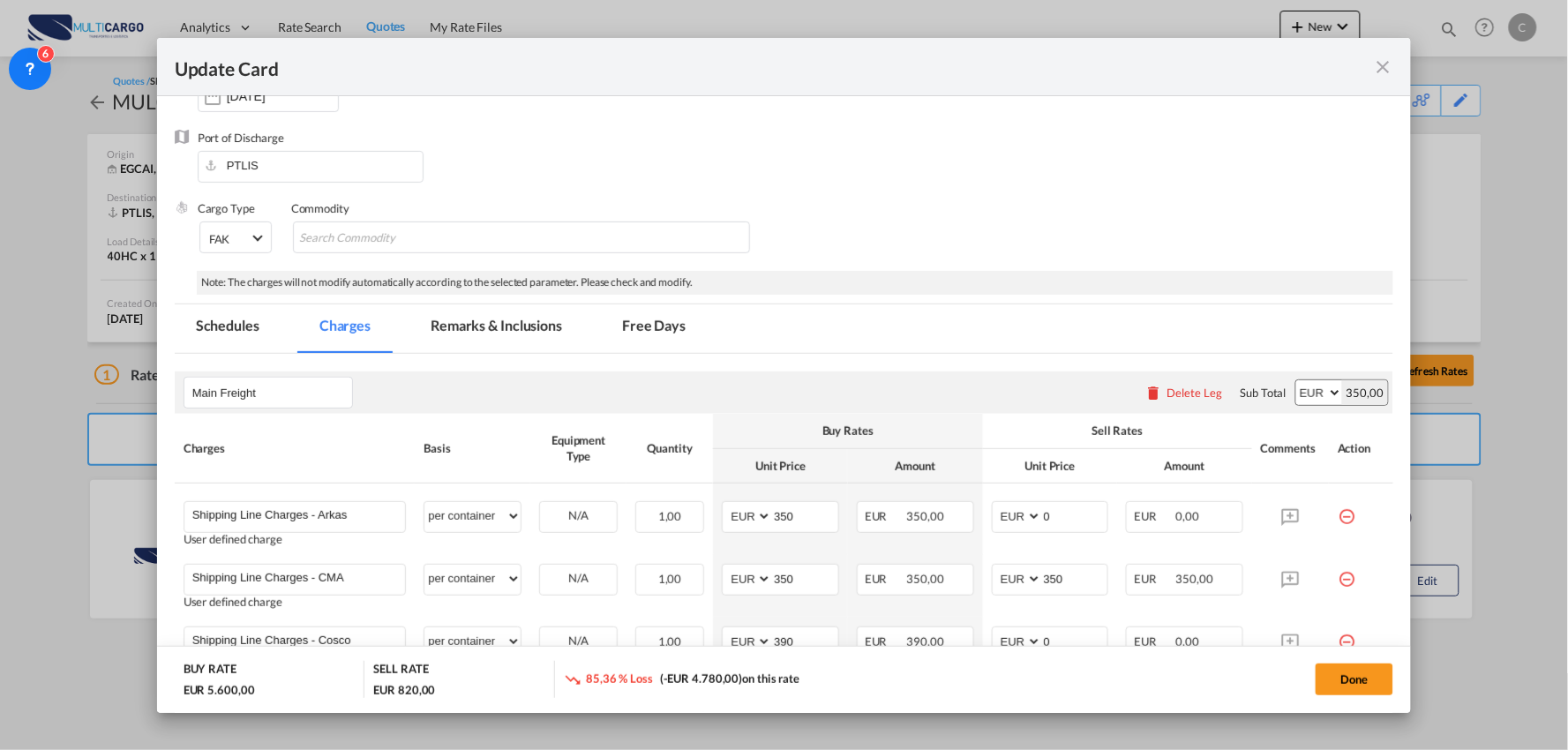
scroll to position [490, 0]
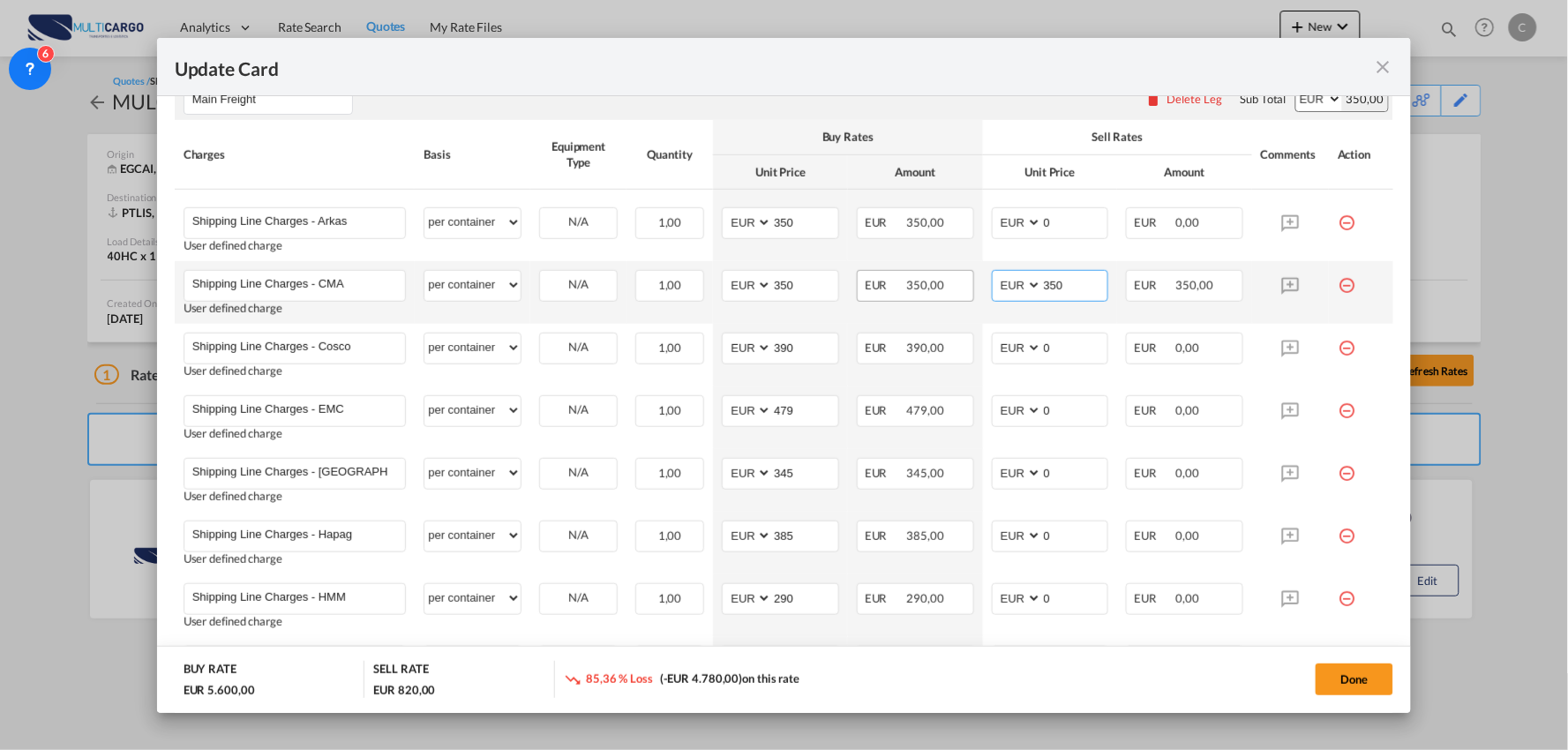
drag, startPoint x: 986, startPoint y: 293, endPoint x: 948, endPoint y: 295, distance: 38.1
click at [959, 295] on tr "Shipping Line Charges - CMA Please Enter User Defined Charges Cannot Be Publish…" at bounding box center [784, 292] width 1219 height 63
type input "0"
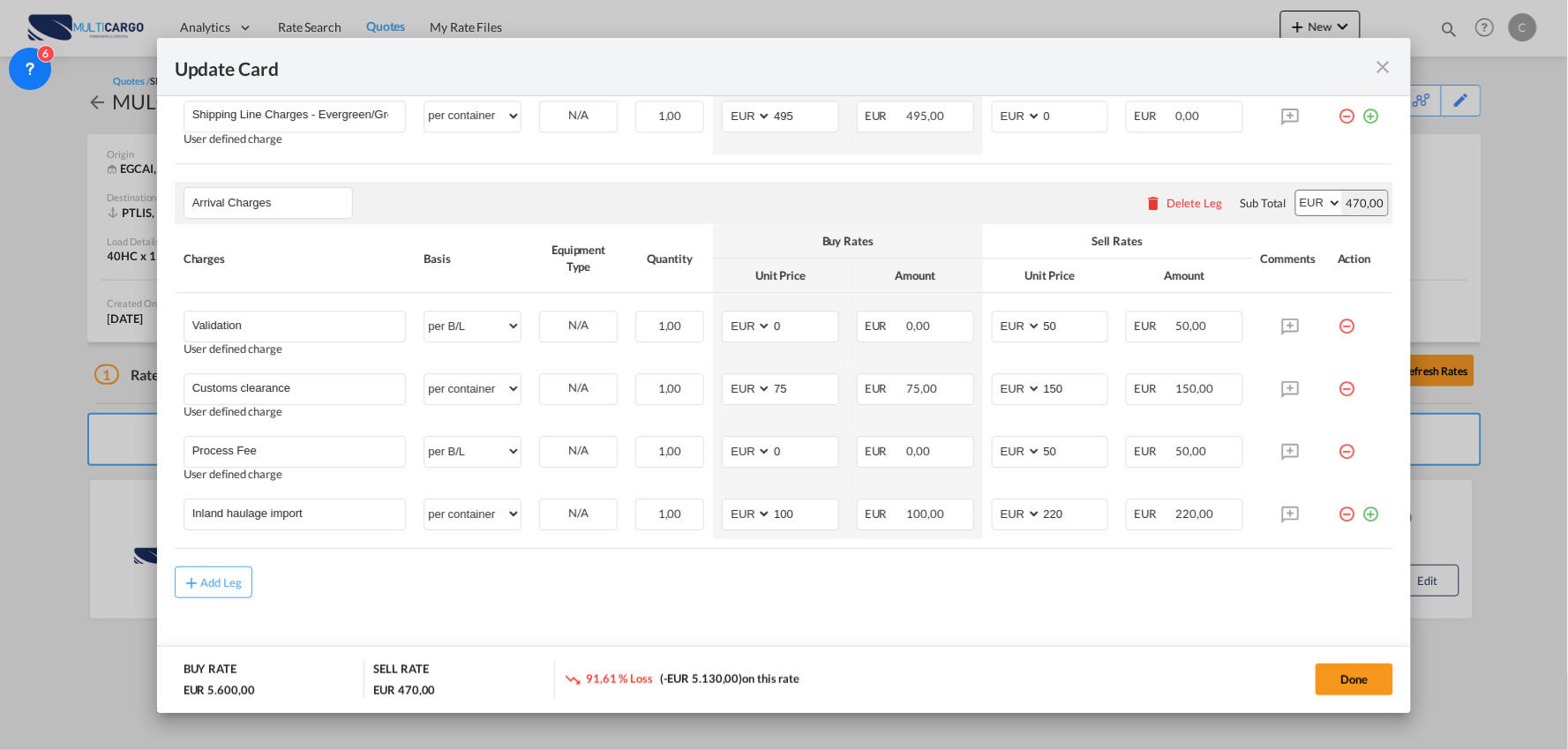
scroll to position [1488, 0]
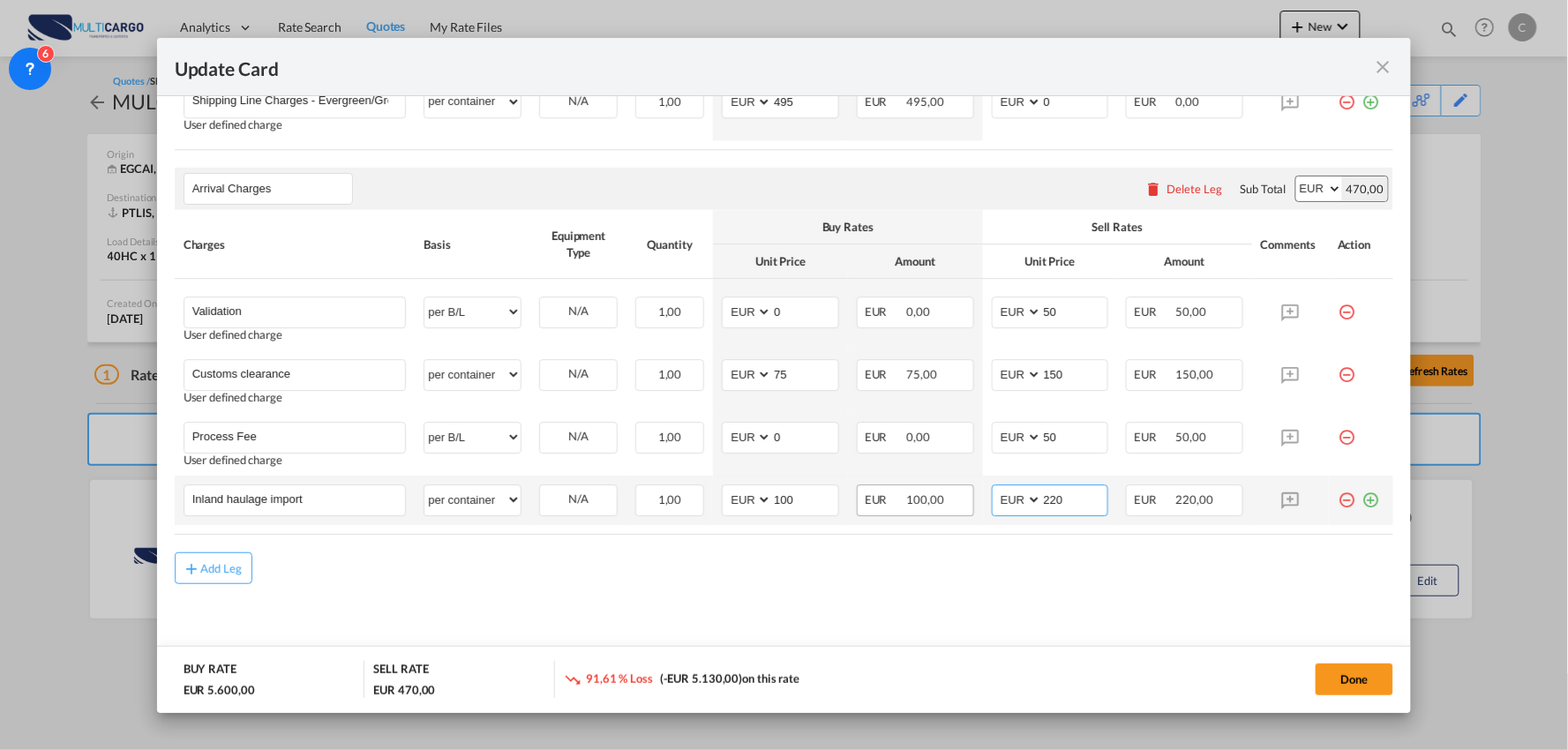
drag, startPoint x: 1068, startPoint y: 497, endPoint x: 860, endPoint y: 514, distance: 208.7
click at [862, 515] on tr "Inland haulage import Please Enter User Defined Charges Cannot Be Published per…" at bounding box center [784, 501] width 1219 height 50
type input "260"
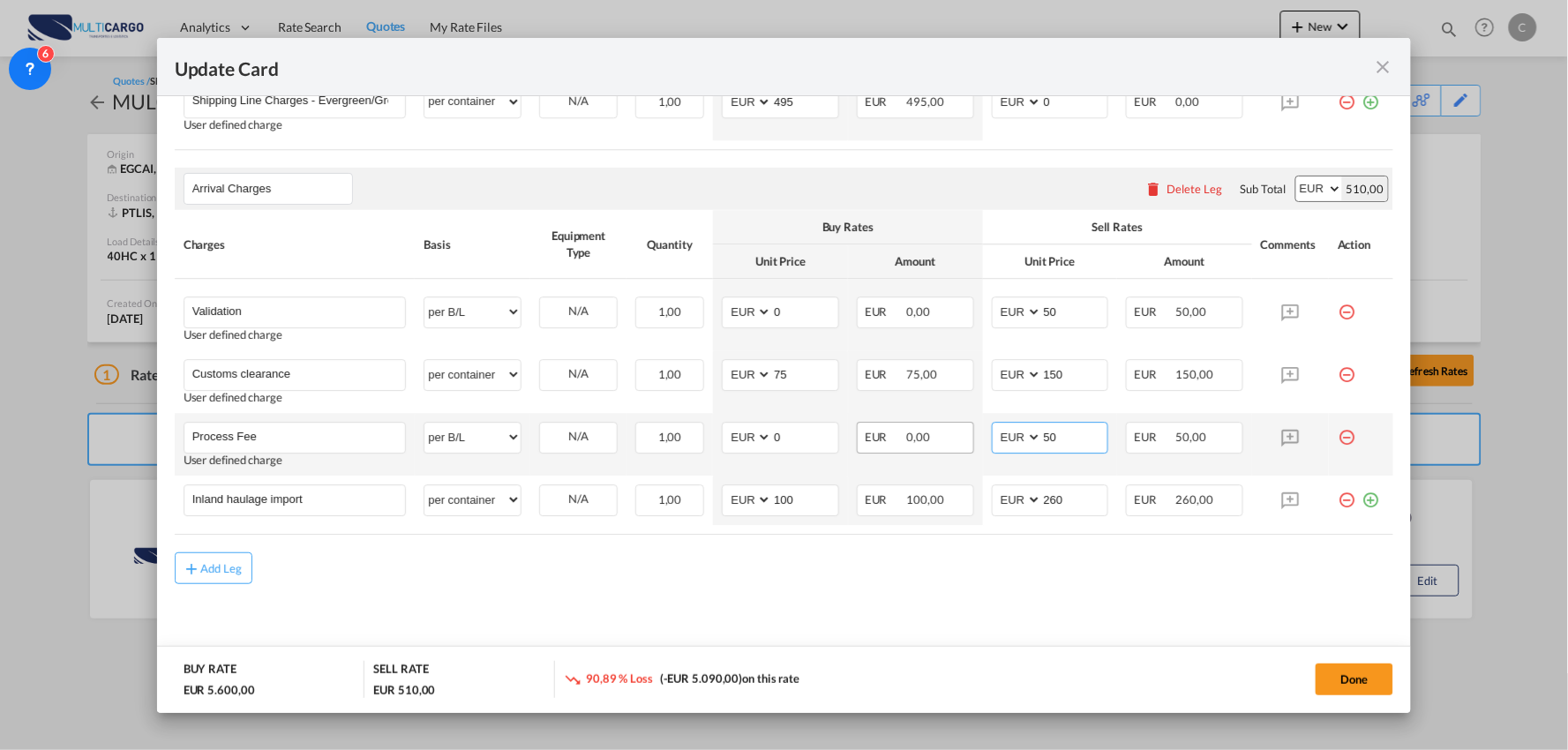
drag, startPoint x: 1060, startPoint y: 436, endPoint x: 953, endPoint y: 452, distance: 108.2
click at [954, 451] on tr "Process Fee Please Enter User Defined Charges Cannot Be Published User defined …" at bounding box center [784, 444] width 1219 height 63
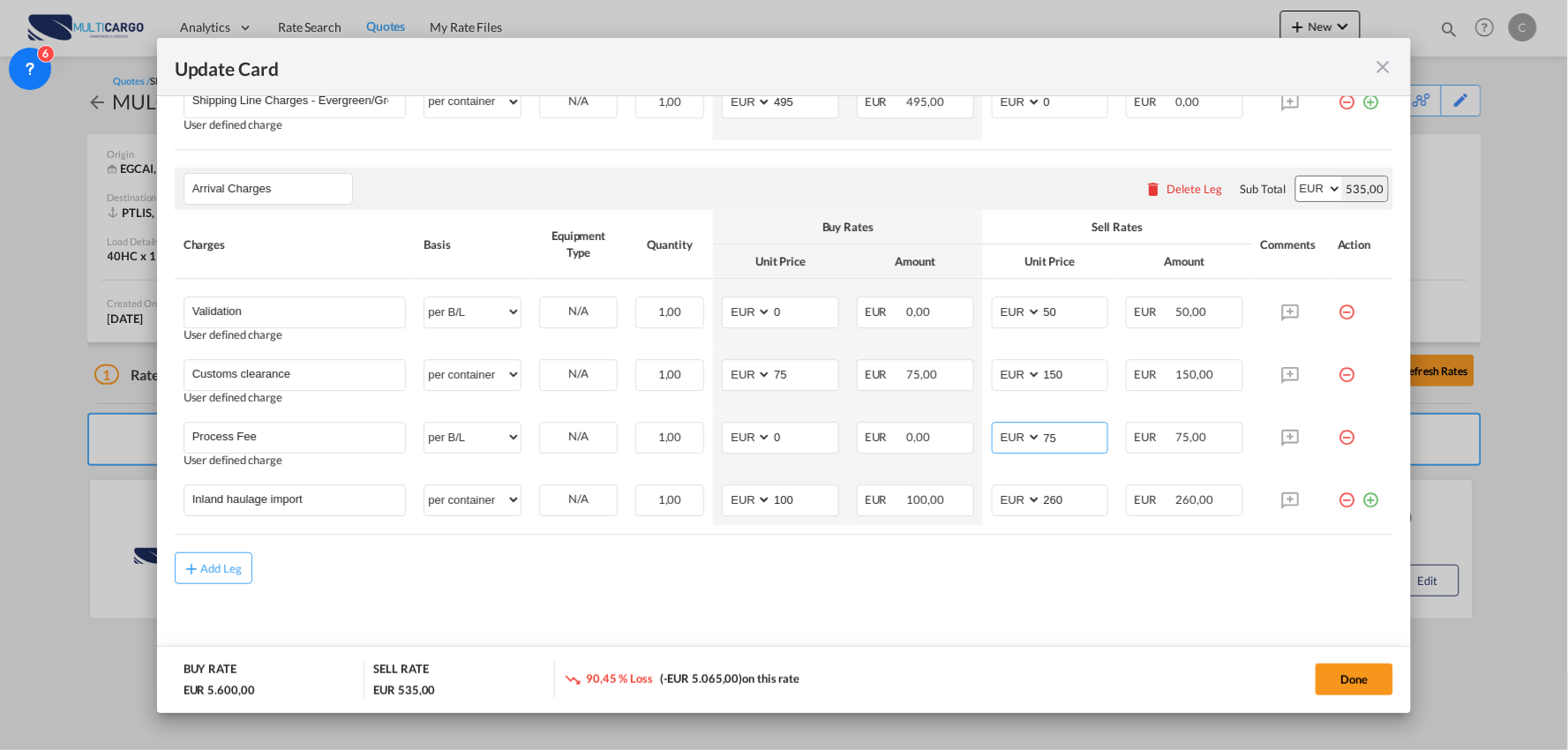
type input "75"
drag, startPoint x: 1365, startPoint y: 672, endPoint x: 1450, endPoint y: 676, distance: 85.1
click at [1364, 672] on button "Done" at bounding box center [1354, 679] width 77 height 32
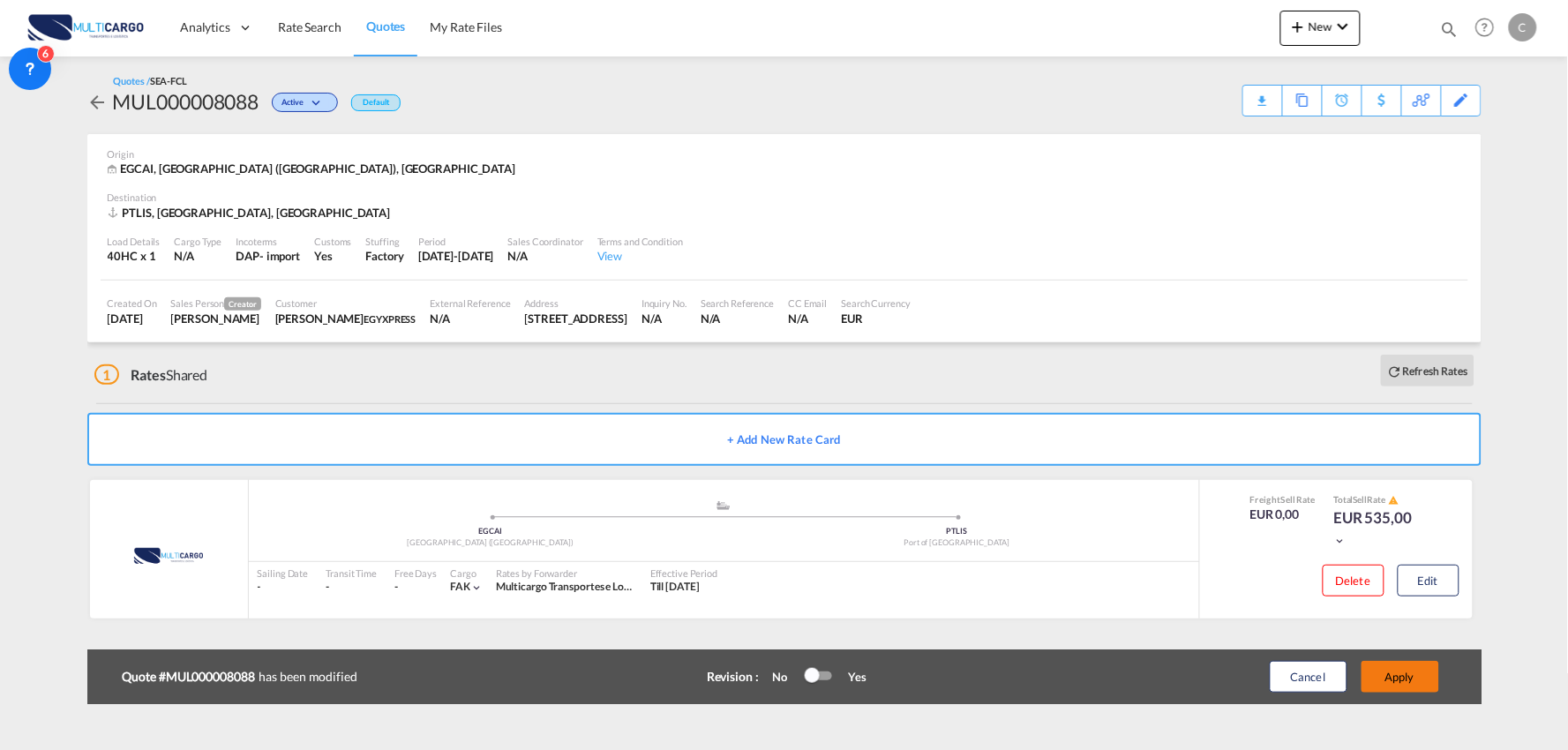
click at [1414, 671] on button "Apply" at bounding box center [1400, 677] width 77 height 32
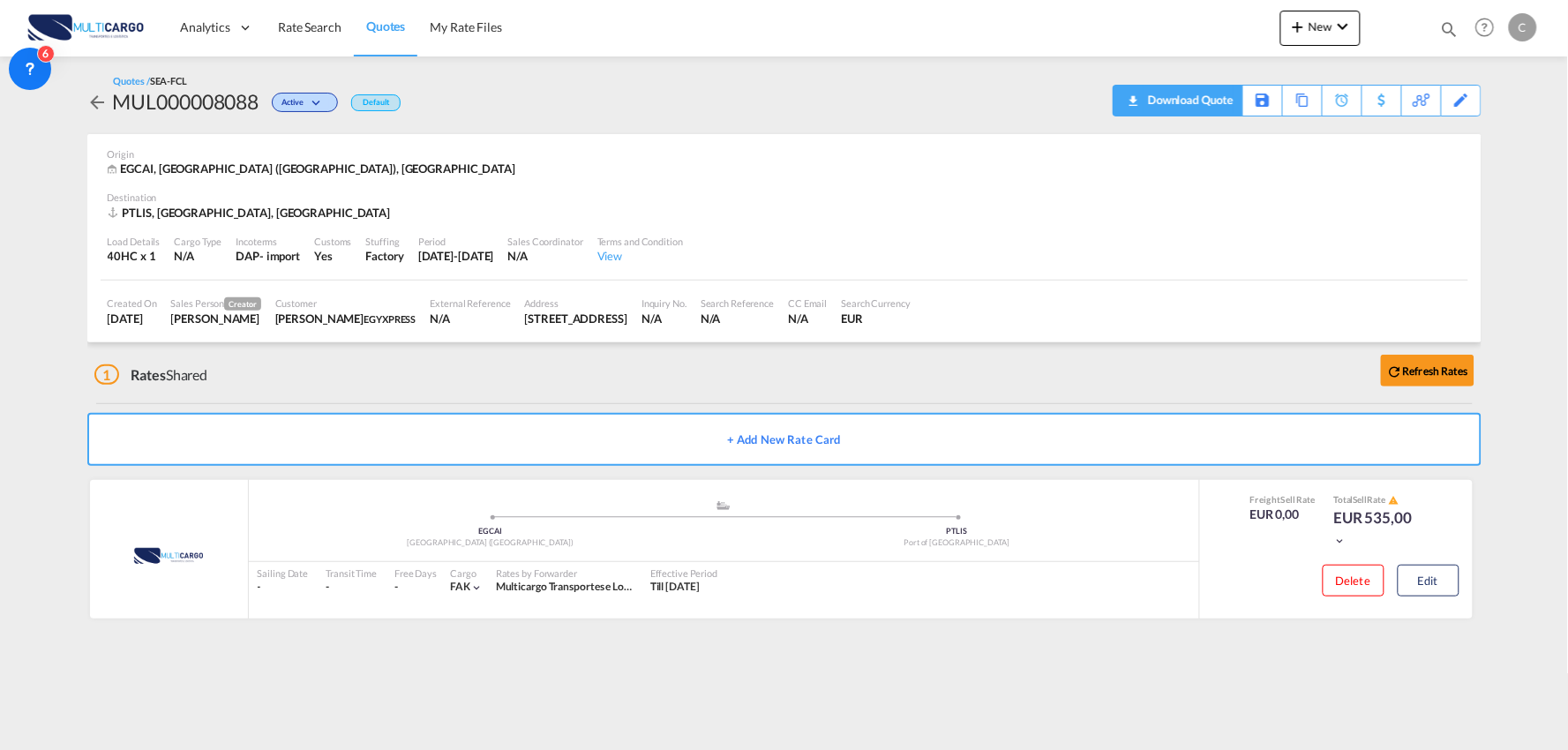
click at [1192, 107] on div "Download Quote" at bounding box center [1189, 99] width 90 height 28
